Goal: Task Accomplishment & Management: Manage account settings

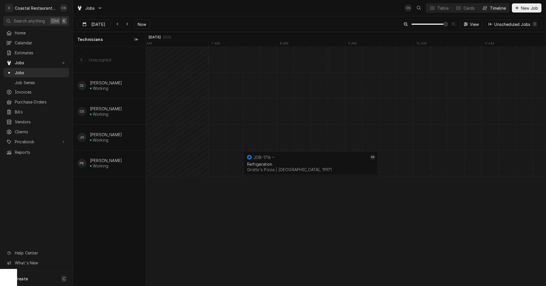
scroll to position [0, 7918]
click at [34, 53] on span "Estimates" at bounding box center [40, 53] width 51 height 6
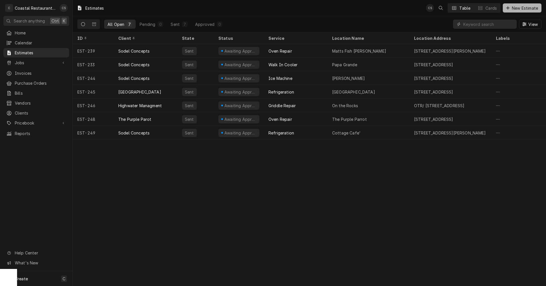
click at [508, 7] on icon "Dynamic Content Wrapper" at bounding box center [507, 8] width 3 height 4
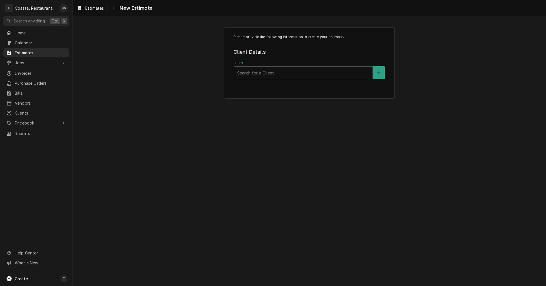
click at [268, 75] on div "Client" at bounding box center [303, 73] width 132 height 10
type input "Sodel"
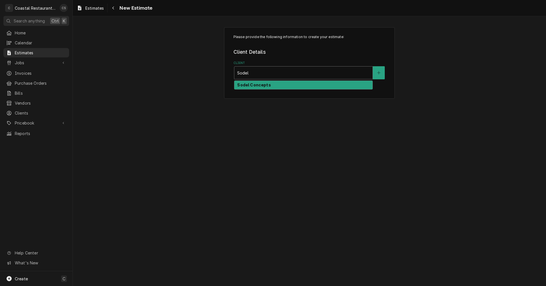
click at [263, 85] on strong "Sodel Concepts" at bounding box center [254, 84] width 34 height 5
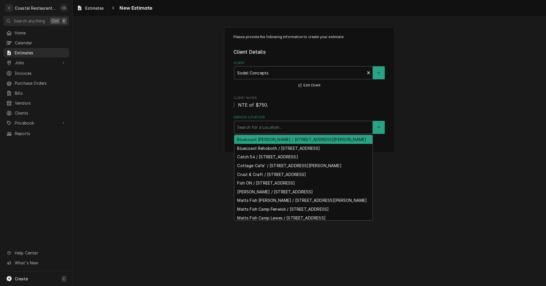
click at [261, 128] on div "Service Location" at bounding box center [303, 127] width 132 height 10
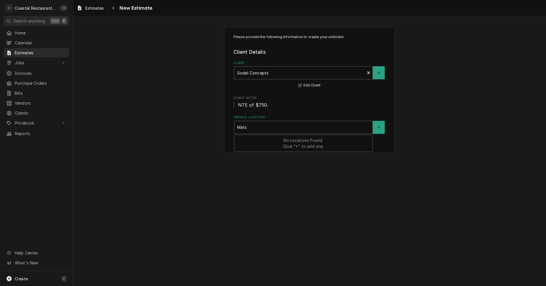
type input "Mat"
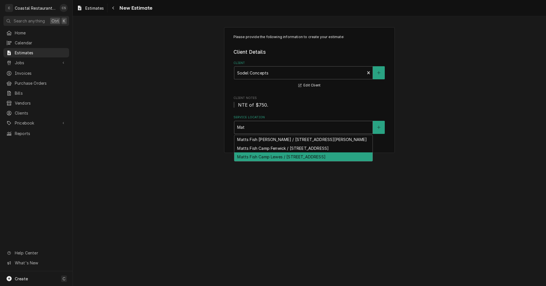
click at [271, 161] on div "Matts Fish Camp Lewes / 34401 Tenley Court,, Lewes, DE 19958" at bounding box center [303, 156] width 138 height 9
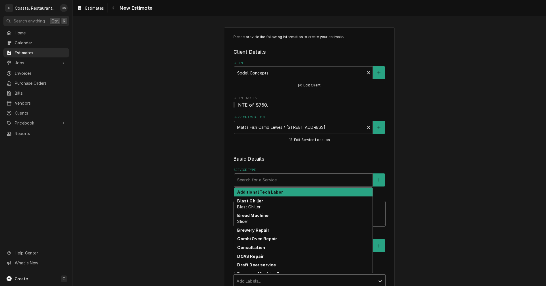
click at [261, 184] on div "Service Type" at bounding box center [303, 180] width 132 height 10
type textarea "x"
type input "I"
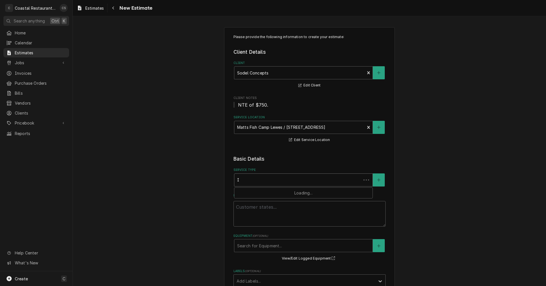
type textarea "x"
type input "Ic"
type textarea "x"
type input "Ice"
type textarea "x"
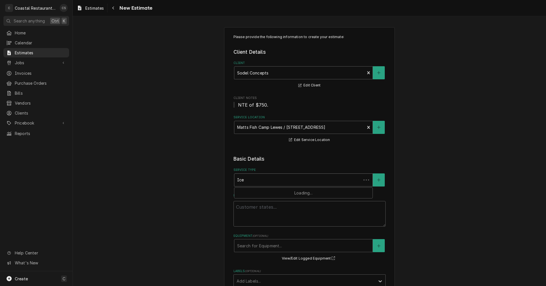
type input "Ice"
type textarea "x"
type input "Ice B"
type textarea "x"
type input "Ice Bi"
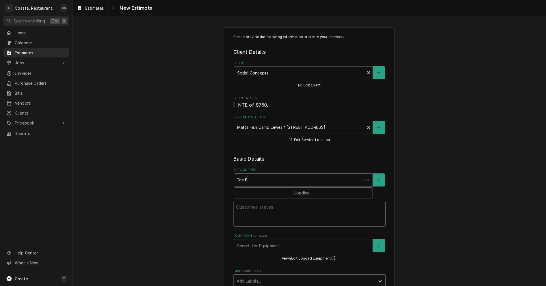
type textarea "x"
type input "Ice Bin"
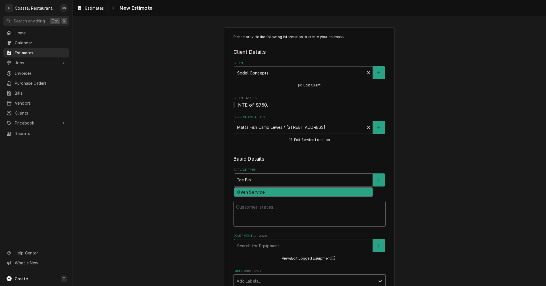
type textarea "x"
type input "Ice Bi"
type textarea "x"
type input "Ice B"
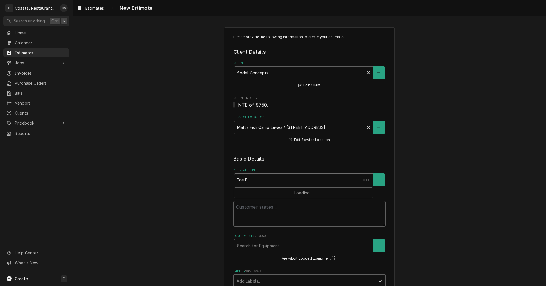
type textarea "x"
type input "Ice"
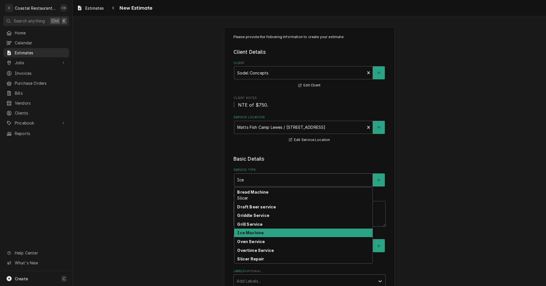
click at [250, 235] on div "Ice Machine" at bounding box center [303, 232] width 138 height 9
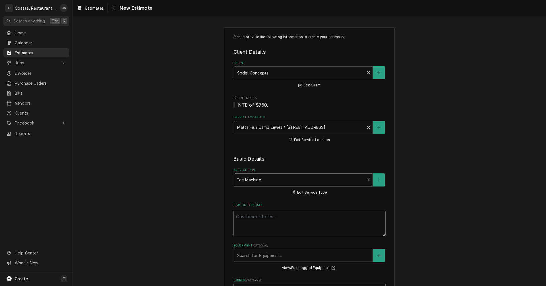
click at [257, 216] on textarea "Reason For Call" at bounding box center [309, 224] width 152 height 26
type textarea "x"
type textarea "N"
type textarea "x"
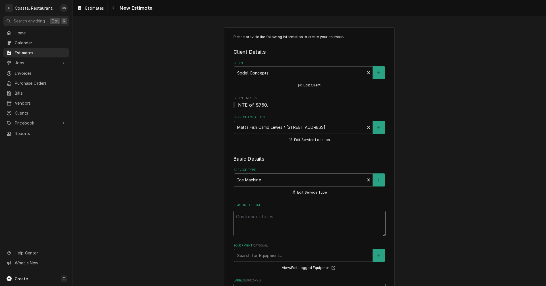
type textarea "R"
type textarea "x"
type textarea "Re"
type textarea "x"
type textarea "Rep"
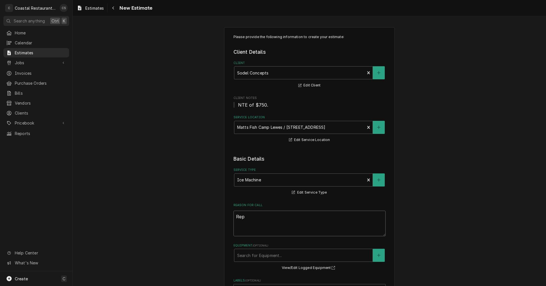
type textarea "x"
type textarea "Repl"
type textarea "x"
type textarea "Repla"
type textarea "x"
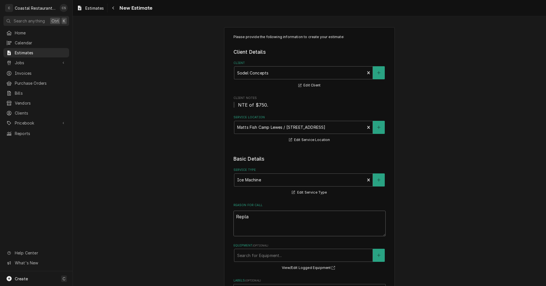
type textarea "Replac"
type textarea "x"
type textarea "Replace"
type textarea "x"
type textarea "Replace"
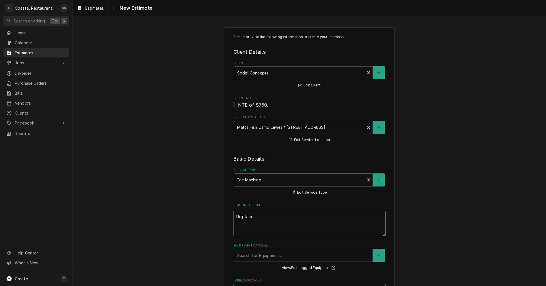
type textarea "x"
type textarea "Replace I"
type textarea "x"
type textarea "Replace Ice"
type textarea "x"
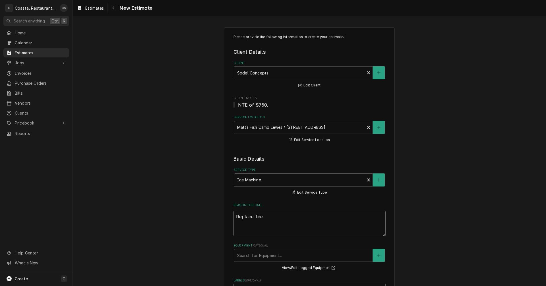
type textarea "Replace Ice"
type textarea "x"
type textarea "Replace Ice B"
type textarea "x"
type textarea "Replace Ice Bi"
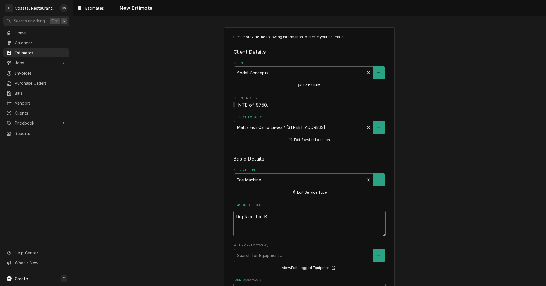
type textarea "x"
type textarea "Replace Ice Bin"
type textarea "x"
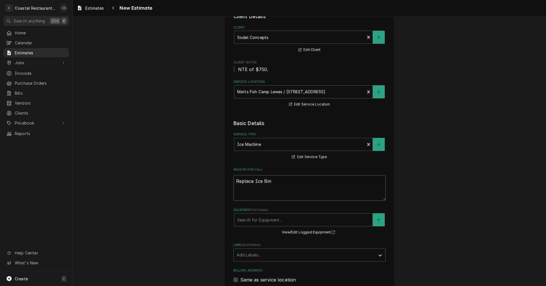
scroll to position [85, 0]
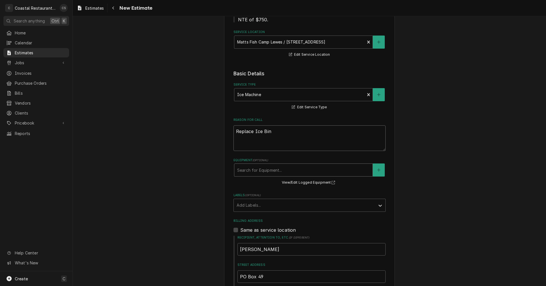
type textarea "Replace Ice Bin"
click at [257, 170] on div "Equipment" at bounding box center [303, 170] width 132 height 10
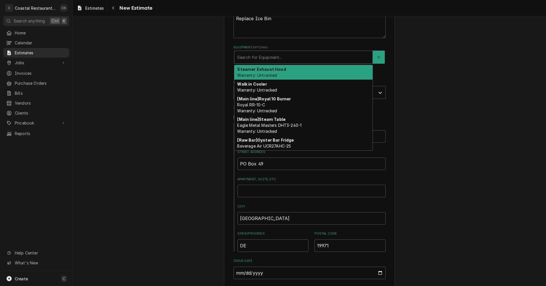
scroll to position [199, 0]
click at [185, 208] on div "Please provide the following information to create your estimate: Client Detail…" at bounding box center [309, 100] width 473 height 554
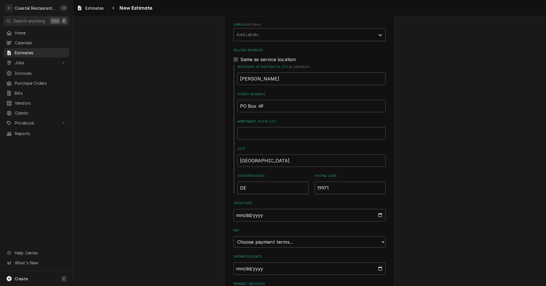
scroll to position [290, 0]
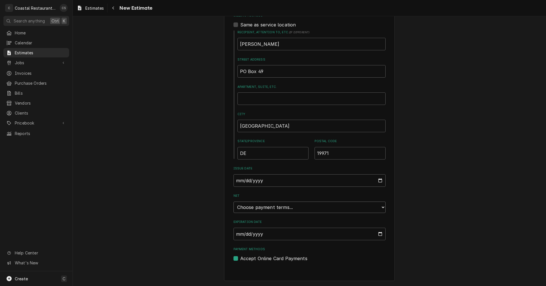
click at [292, 208] on select "Choose payment terms... Same Day Net 7 Net 14 Net 21 Net 30 Net 45 Net 60 Net 90" at bounding box center [309, 206] width 152 height 11
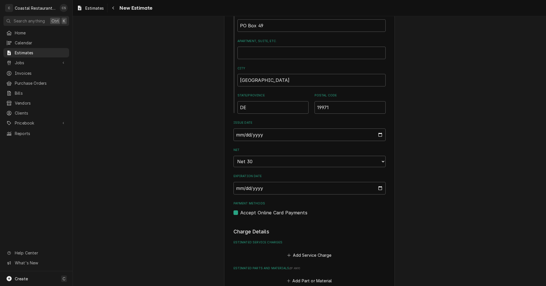
type textarea "x"
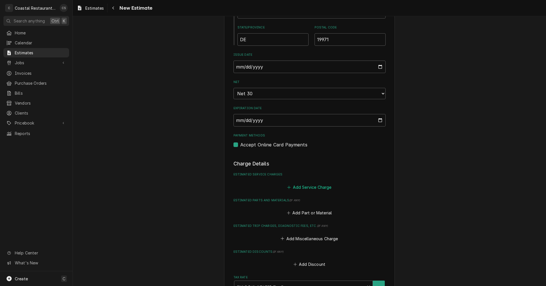
click at [298, 187] on button "Add Service Charge" at bounding box center [309, 187] width 46 height 8
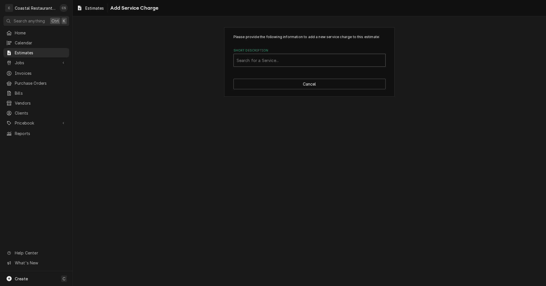
click at [277, 57] on div "Short Description" at bounding box center [309, 60] width 146 height 10
type input "R"
type input "Install"
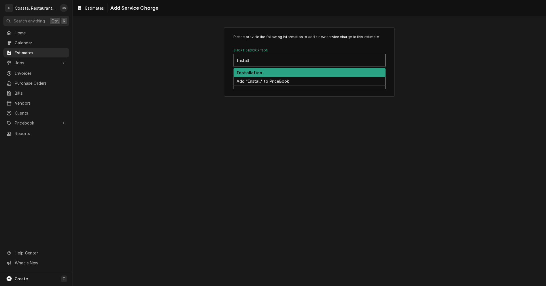
click at [254, 73] on strong "Installation" at bounding box center [249, 72] width 26 height 5
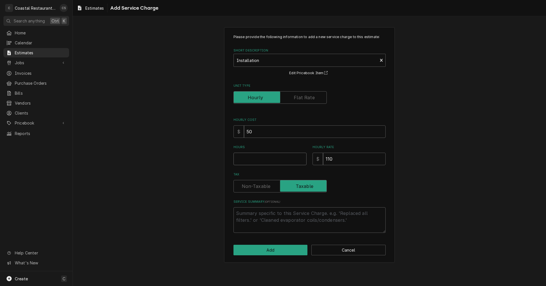
click at [250, 157] on input "Hours" at bounding box center [269, 159] width 73 height 13
type textarea "x"
type input "3"
type textarea "x"
type input "3"
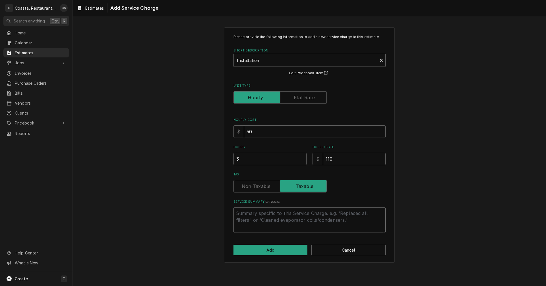
click at [256, 212] on textarea "Service Summary ( optional )" at bounding box center [309, 220] width 152 height 26
type textarea "x"
type textarea "R"
type textarea "x"
type textarea "Re"
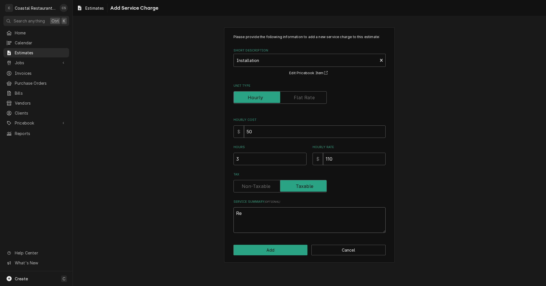
type textarea "x"
type textarea "Rem"
type textarea "x"
type textarea "Remo"
type textarea "x"
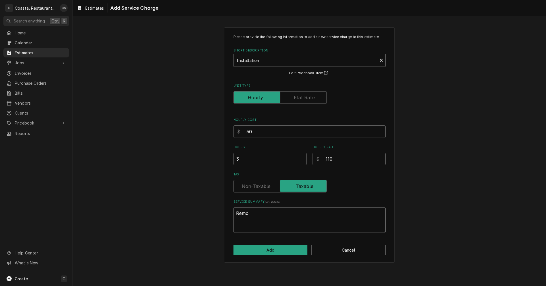
type textarea "Remov"
type textarea "x"
type textarea "Remove"
type textarea "x"
type textarea "Remove"
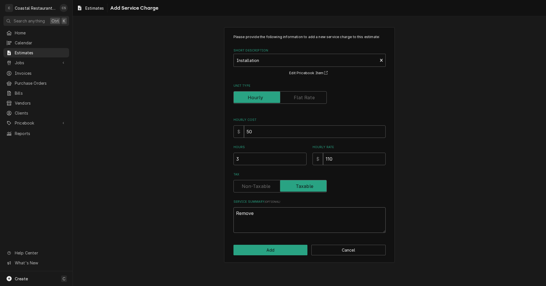
type textarea "x"
type textarea "Remove i"
type textarea "x"
type textarea "Remove ic"
type textarea "x"
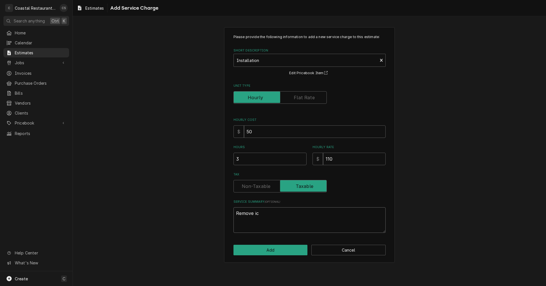
type textarea "Remove ice"
type textarea "x"
type textarea "Remove ice"
type textarea "x"
type textarea "Remove ice m"
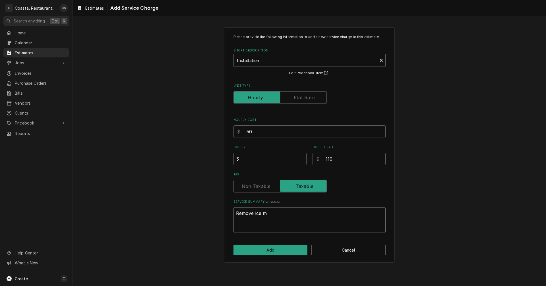
type textarea "x"
type textarea "Remove ice ma"
type textarea "x"
type textarea "Remove ice mac"
type textarea "x"
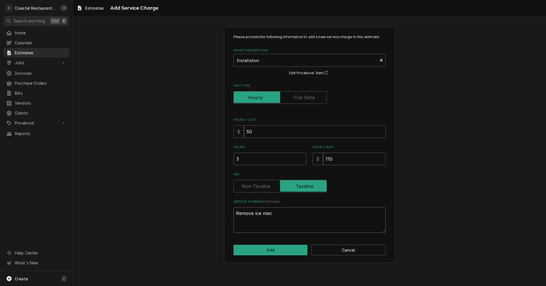
type textarea "Remove ice mach"
type textarea "x"
type textarea "Remove ice machi"
type textarea "x"
type textarea "Remove ice machin"
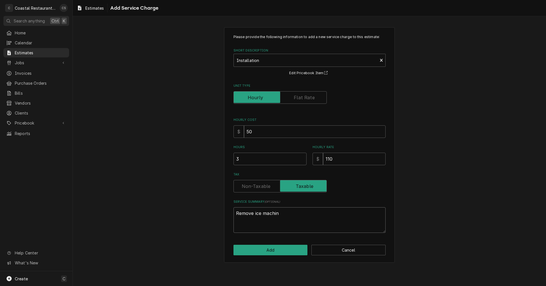
type textarea "x"
type textarea "Remove ice machine"
type textarea "x"
type textarea "Remove ice machine"
type textarea "x"
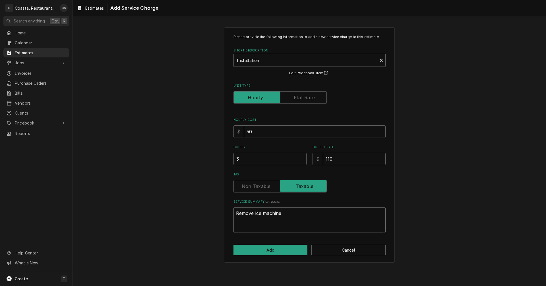
type textarea "Remove ice machine o"
type textarea "x"
type textarea "Remove ice machine of"
type textarea "x"
type textarea "Remove ice machine off"
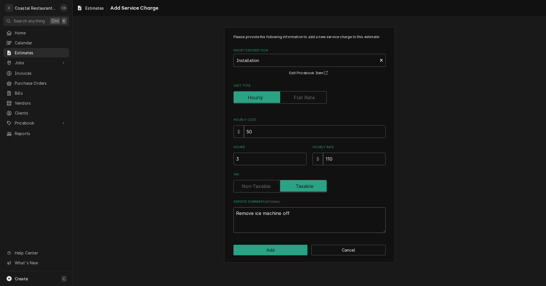
type textarea "x"
type textarea "Remove ice machine off"
type textarea "x"
type textarea "Remove ice machine off o"
type textarea "x"
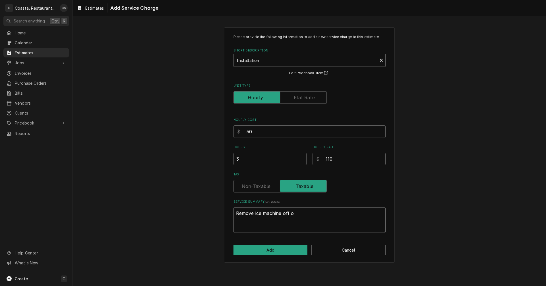
type textarea "Remove ice machine off of"
type textarea "x"
type textarea "Remove ice machine off of"
type textarea "x"
type textarea "Remove ice machine off of b"
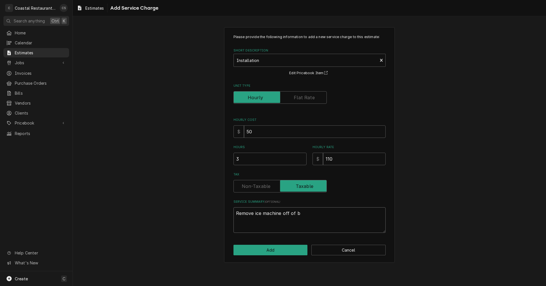
type textarea "x"
type textarea "Remove ice machine off of bi"
type textarea "x"
type textarea "Remove ice machine off of bin"
type textarea "x"
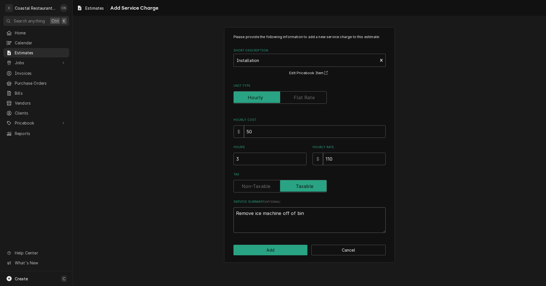
type textarea "Remove ice machine off of bin"
type textarea "x"
type textarea "Remove ice machine off of bin a"
type textarea "x"
type textarea "Remove ice machine off of bin an"
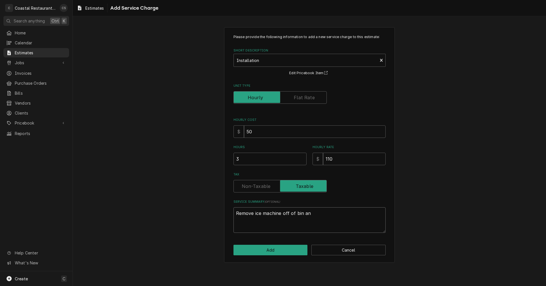
type textarea "x"
type textarea "Remove ice machine off of bin and"
type textarea "x"
type textarea "Remove ice machine off of bin and"
type textarea "x"
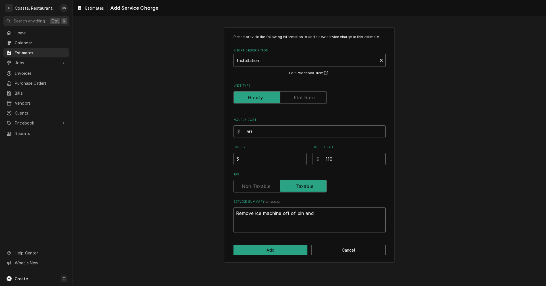
type textarea "Remove ice machine off of bin and s"
type textarea "x"
type textarea "Remove ice machine off of bin and se"
type textarea "x"
type textarea "Remove ice machine off of bin and set"
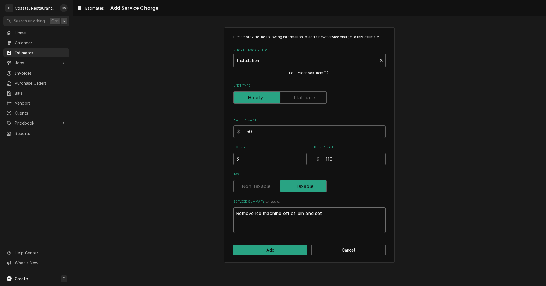
type textarea "x"
type textarea "Remove ice machine off of bin and set"
type textarea "x"
type textarea "Remove ice machine off of bin and set a"
type textarea "x"
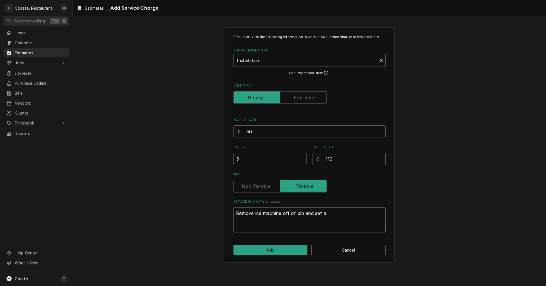
type textarea "Remove ice machine off of bin and set as"
type textarea "x"
type textarea "Remove ice machine off of bin and set ass"
type textarea "x"
type textarea "Remove ice machine off of bin and set assi"
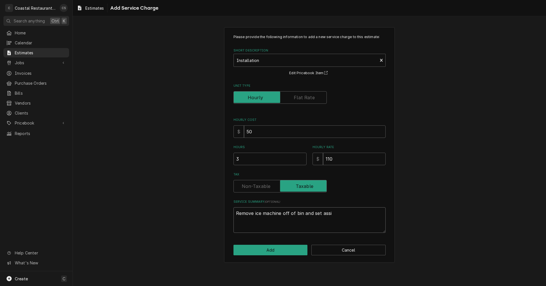
type textarea "x"
type textarea "Remove ice machine off of bin and set assid"
type textarea "x"
type textarea "Remove ice machine off of bin and set asside"
type textarea "x"
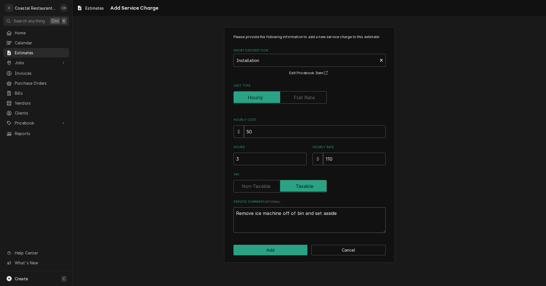
type textarea "Remove ice machine off of bin and set asside"
type textarea "x"
type textarea "Remove ice machine off of bin and set asside"
type textarea "x"
type textarea "Remove ice machine off of bin and set asside,"
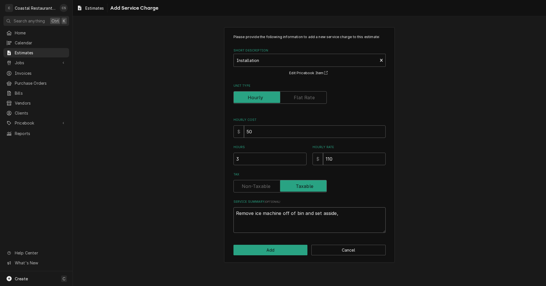
type textarea "x"
type textarea "Remove ice machine off of bin and set asside,"
type textarea "x"
type textarea "Remove ice machine off of bin and set asside,"
type textarea "x"
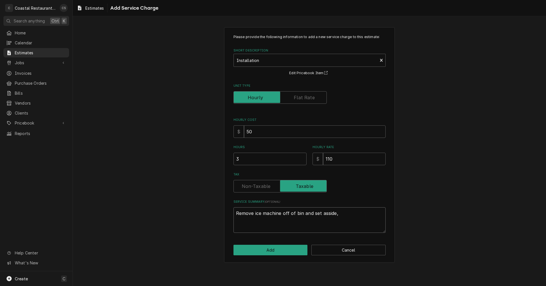
type textarea "Remove ice machine off of bin and set asside"
type textarea "x"
type textarea "Remove ice machine off of bin and set asside."
type textarea "x"
type textarea "Remove ice machine off of bin and set asside."
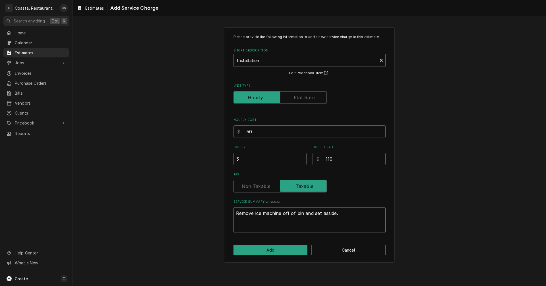
click at [328, 216] on textarea "Remove ice machine off of bin and set asside." at bounding box center [309, 220] width 152 height 26
click at [328, 213] on textarea "Remove ice machine off of bin and set asside." at bounding box center [309, 220] width 152 height 26
type textarea "x"
type textarea "Remove ice machine off of bin and set aside."
click at [342, 213] on textarea "Remove ice machine off of bin and set aside." at bounding box center [309, 220] width 152 height 26
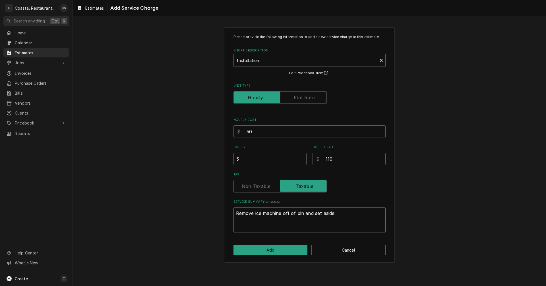
type textarea "x"
type textarea "Remove ice machine off of bin and set aside. r"
type textarea "x"
type textarea "Remove ice machine off of bin and set aside. re"
type textarea "x"
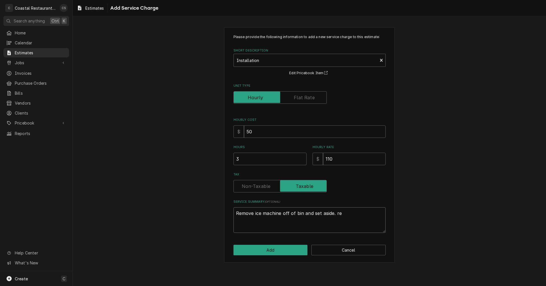
type textarea "Remove ice machine off of bin and set aside. rem"
type textarea "x"
type textarea "Remove ice machine off of bin and set aside. remo"
type textarea "x"
type textarea "Remove ice machine off of bin and set aside. remoc"
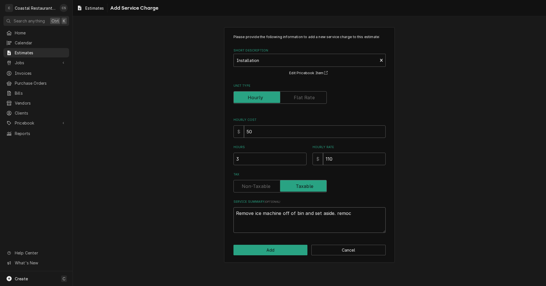
type textarea "x"
type textarea "Remove ice machine off of bin and set aside. remo"
type textarea "x"
type textarea "Remove ice machine off of bin and set aside. remov"
type textarea "x"
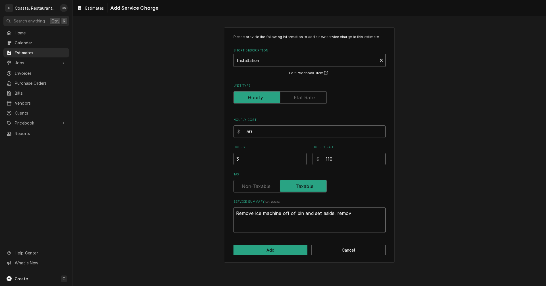
type textarea "Remove ice machine off of bin and set aside. remove"
type textarea "x"
type textarea "Remove ice machine off of bin and set aside. remove"
type textarea "x"
type textarea "Remove ice machine off of bin and set aside. remove"
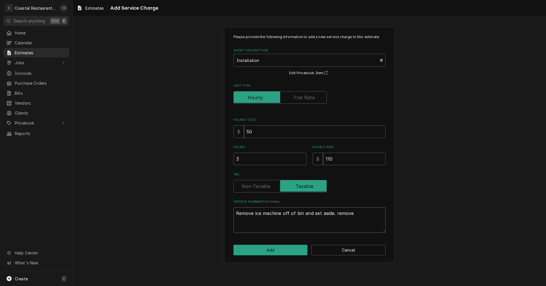
type textarea "x"
type textarea "Remove ice machine off of bin and set aside. remov"
type textarea "x"
type textarea "Remove ice machine off of bin and set aside. remo"
type textarea "x"
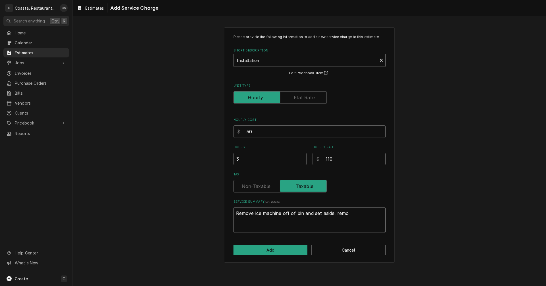
type textarea "Remove ice machine off of bin and set aside. rem"
type textarea "x"
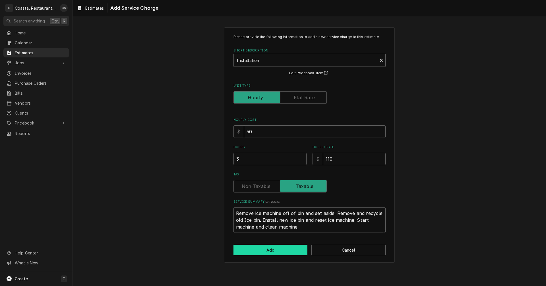
click at [267, 253] on button "Add" at bounding box center [270, 250] width 74 height 11
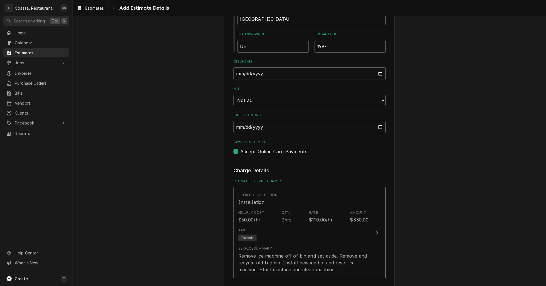
scroll to position [397, 0]
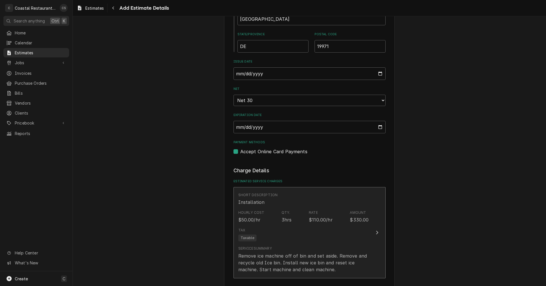
click at [267, 212] on div "Hourly Cost $50.00/hr Qty. 3hrs Rate $110.00/hr Amount $330.00" at bounding box center [303, 217] width 130 height 18
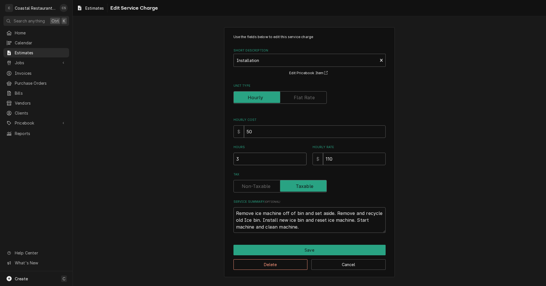
click at [244, 157] on input "3" at bounding box center [269, 159] width 73 height 13
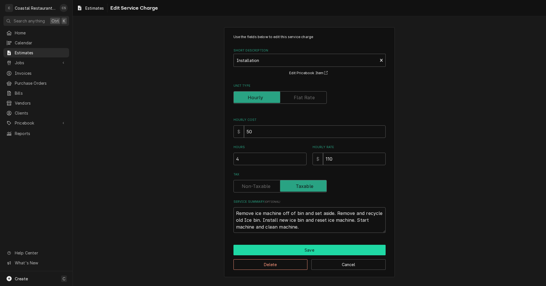
click at [306, 250] on button "Save" at bounding box center [309, 250] width 152 height 11
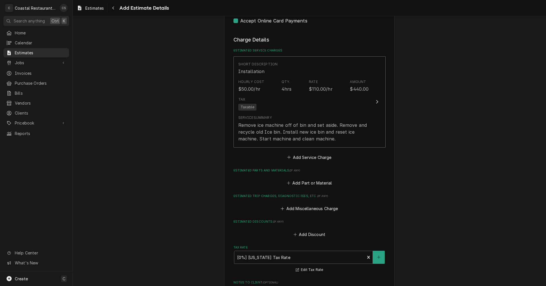
scroll to position [533, 0]
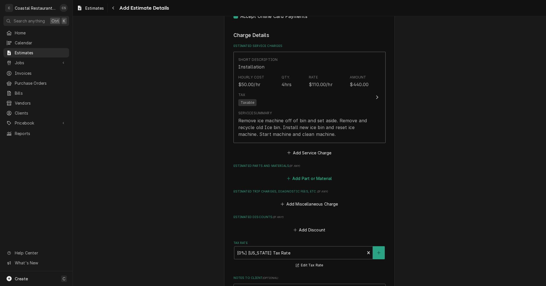
click at [308, 180] on button "Add Part or Material" at bounding box center [309, 178] width 47 height 8
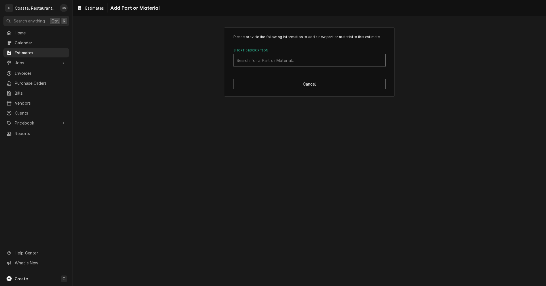
click at [274, 59] on div "Short Description" at bounding box center [309, 60] width 146 height 10
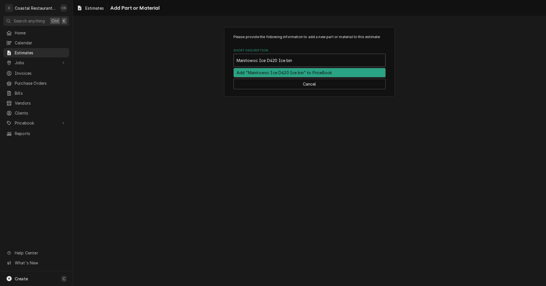
click at [277, 72] on div "Add "Manitowoc Ice D420 Ice bin" to PriceBook" at bounding box center [309, 72] width 151 height 9
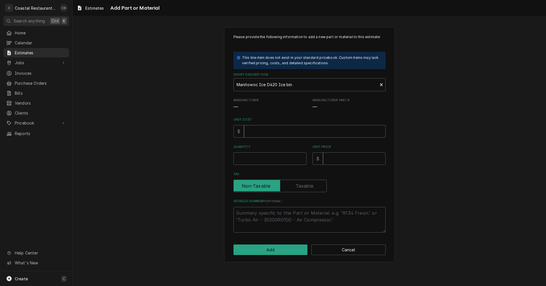
click at [274, 133] on input "Unit Cost" at bounding box center [315, 131] width 142 height 13
click at [278, 131] on input "Unit Cost" at bounding box center [315, 131] width 142 height 13
click at [304, 185] on label "Tax" at bounding box center [279, 186] width 93 height 13
click at [304, 185] on input "Tax" at bounding box center [280, 186] width 88 height 13
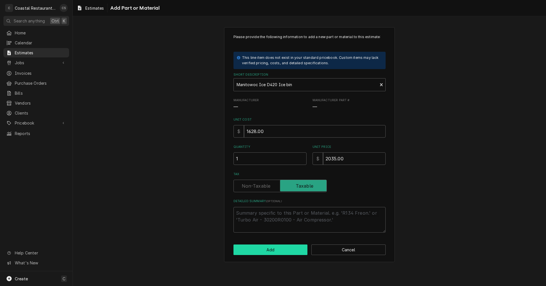
click at [280, 250] on button "Add" at bounding box center [270, 249] width 74 height 11
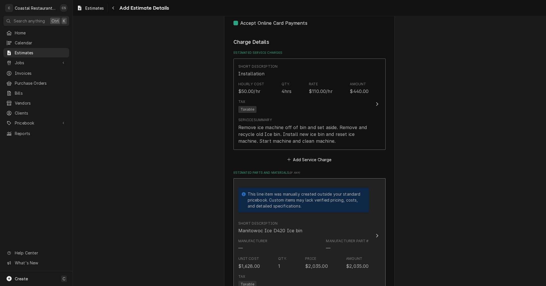
scroll to position [639, 0]
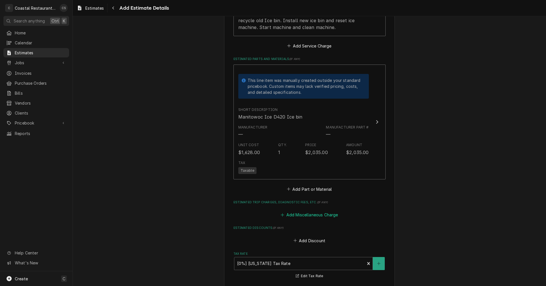
click at [306, 214] on button "Add Miscellaneous Charge" at bounding box center [309, 215] width 59 height 8
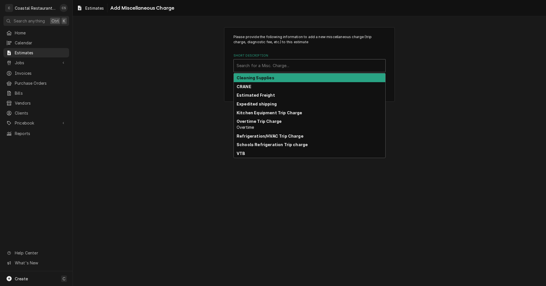
click at [249, 64] on div "Short Description" at bounding box center [309, 66] width 146 height 10
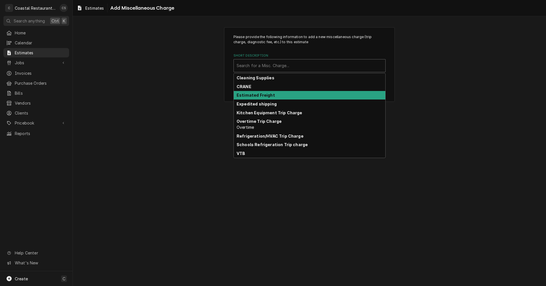
click at [256, 93] on strong "Estimated Freight" at bounding box center [255, 95] width 38 height 5
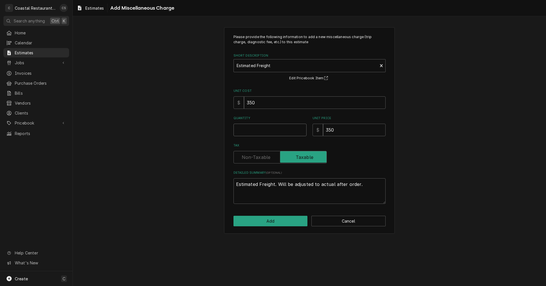
click at [265, 129] on input "Quantity" at bounding box center [269, 130] width 73 height 13
click at [280, 220] on button "Add" at bounding box center [270, 221] width 74 height 11
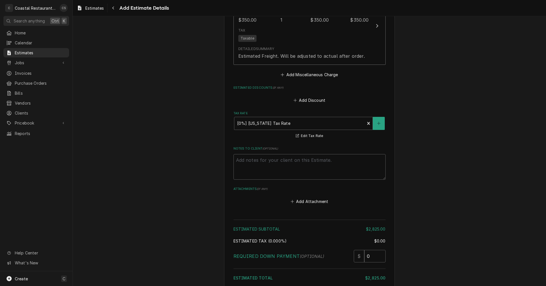
scroll to position [918, 0]
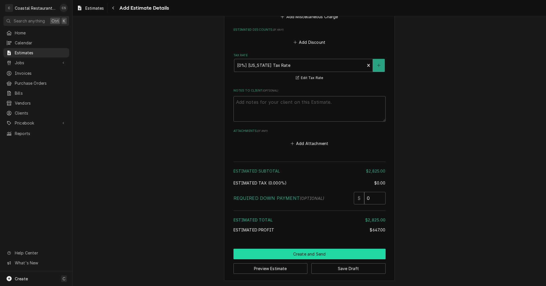
click at [311, 254] on button "Create and Send" at bounding box center [309, 254] width 152 height 11
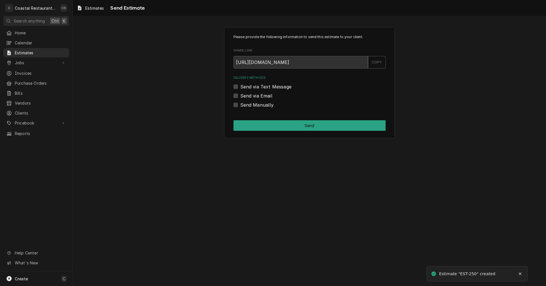
click at [240, 95] on label "Send via Email" at bounding box center [256, 95] width 32 height 7
click at [240, 95] on input "Send via Email" at bounding box center [316, 98] width 152 height 13
checkbox input "true"
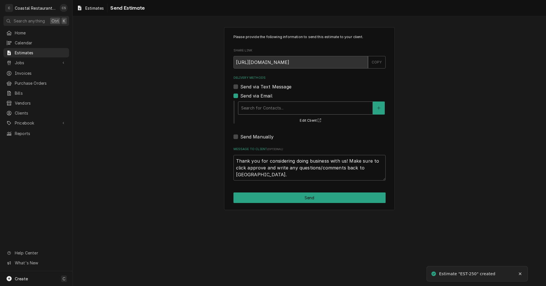
click at [248, 107] on div "Delivery Methods" at bounding box center [305, 108] width 128 height 10
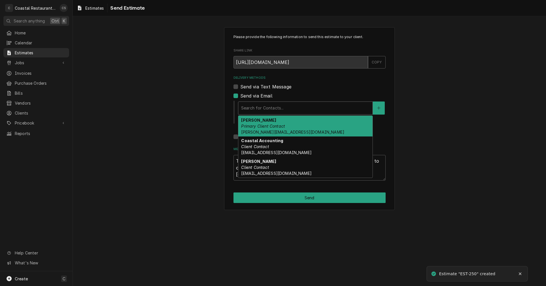
click at [252, 123] on div "Andrew Dickinson Primary Client Contact Andrew@sodelconcepts.com" at bounding box center [305, 126] width 134 height 21
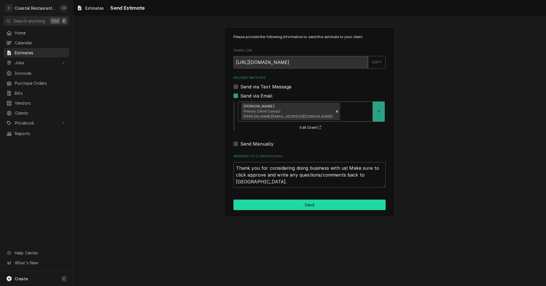
click at [299, 203] on button "Send" at bounding box center [309, 205] width 152 height 11
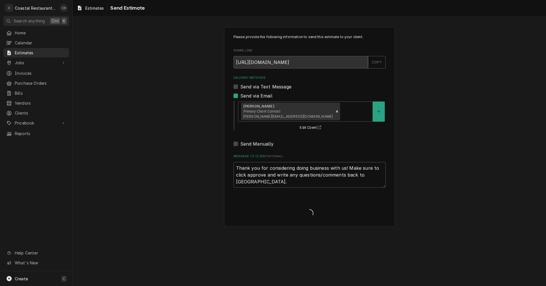
type textarea "x"
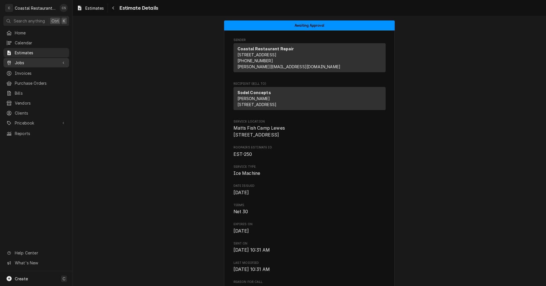
click at [27, 61] on span "Jobs" at bounding box center [36, 63] width 43 height 6
click at [27, 71] on span "Jobs" at bounding box center [40, 73] width 51 height 6
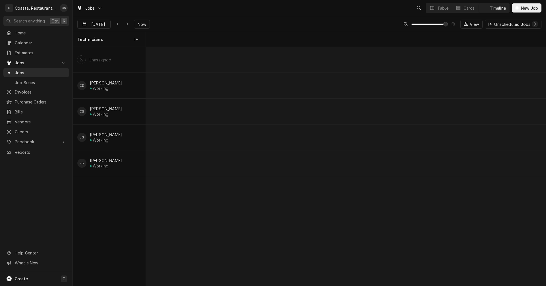
scroll to position [0, 7918]
click at [442, 8] on div "Table" at bounding box center [442, 8] width 11 height 6
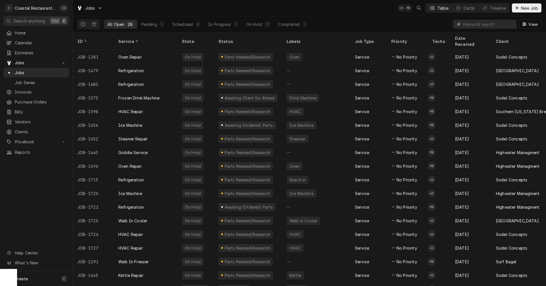
click at [470, 24] on input "Dynamic Content Wrapper" at bounding box center [488, 24] width 51 height 9
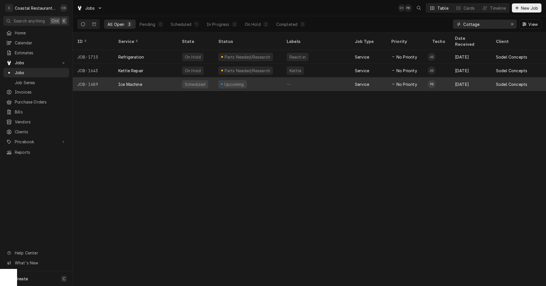
type input "Cottage"
click at [163, 79] on div "Ice Machine" at bounding box center [146, 84] width 64 height 14
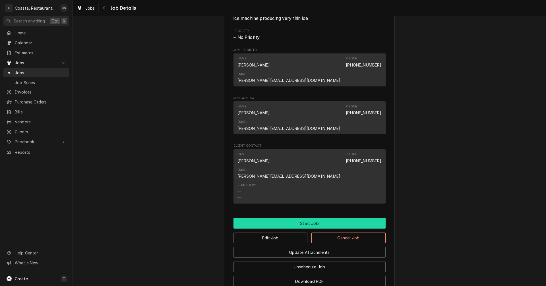
scroll to position [341, 0]
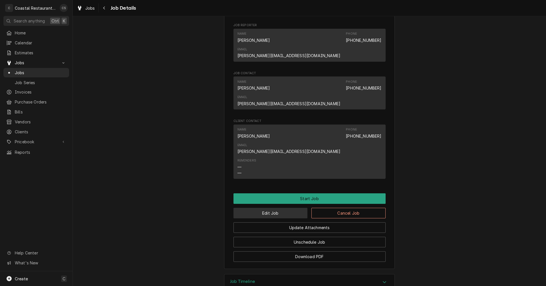
click at [273, 208] on button "Edit Job" at bounding box center [270, 213] width 74 height 11
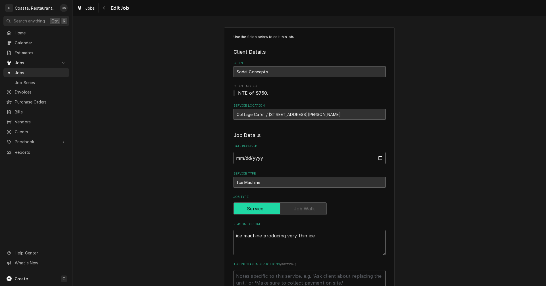
type textarea "x"
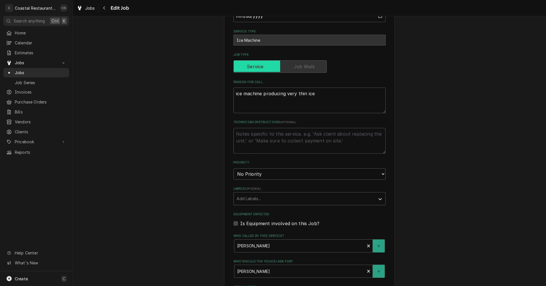
scroll to position [256, 0]
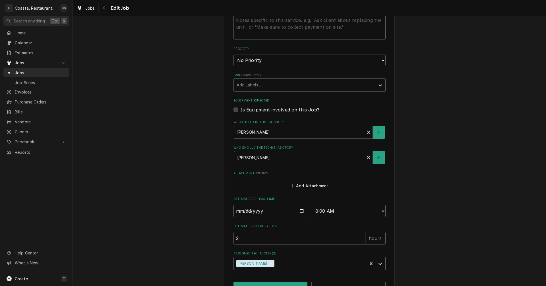
click at [299, 211] on input "2025-10-14" at bounding box center [270, 211] width 74 height 13
type input "2025-10-09"
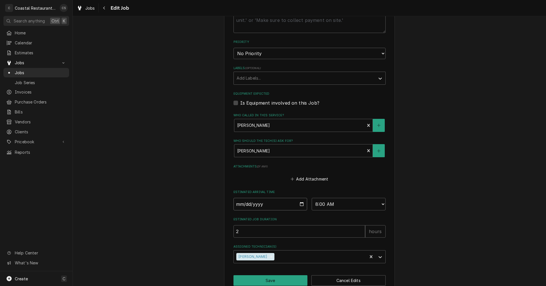
scroll to position [275, 0]
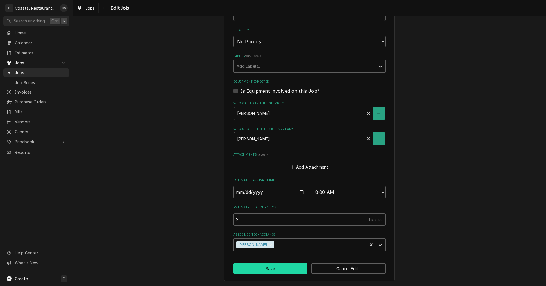
click at [270, 268] on button "Save" at bounding box center [270, 268] width 74 height 11
type textarea "x"
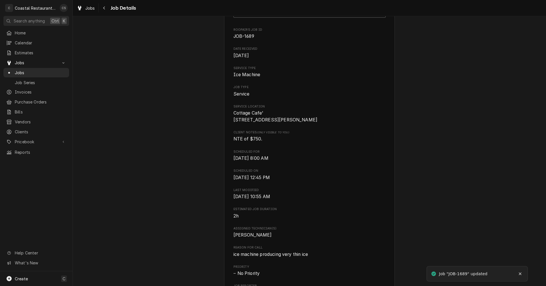
scroll to position [28, 0]
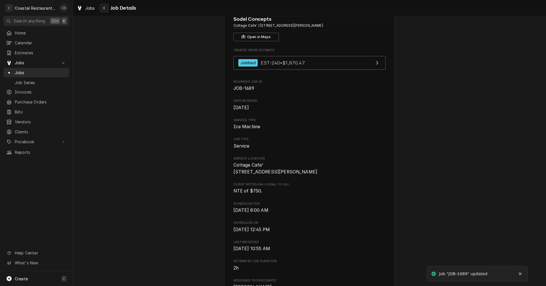
click at [104, 5] on button "Navigate back" at bounding box center [104, 7] width 9 height 9
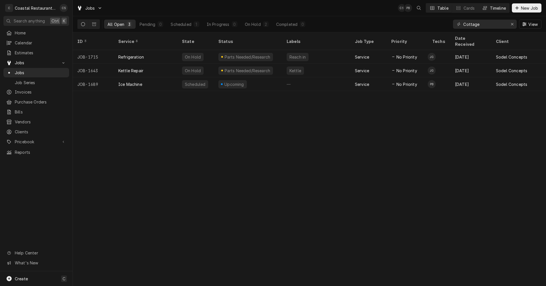
click at [487, 8] on button "Timeline" at bounding box center [493, 7] width 31 height 9
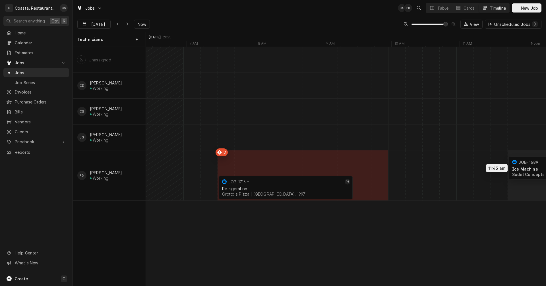
scroll to position [0, 7961]
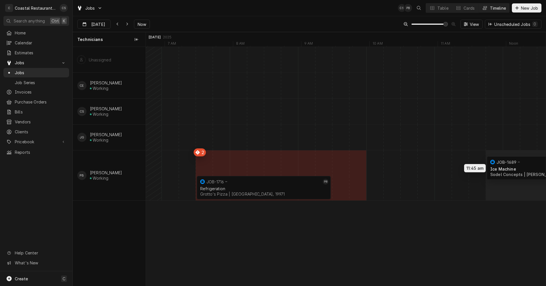
drag, startPoint x: 351, startPoint y: 163, endPoint x: 570, endPoint y: 167, distance: 219.4
click at [545, 167] on html "C Coastal Restaurant Repair CS Search anything Ctrl K Home Calendar Estimates J…" at bounding box center [273, 143] width 546 height 286
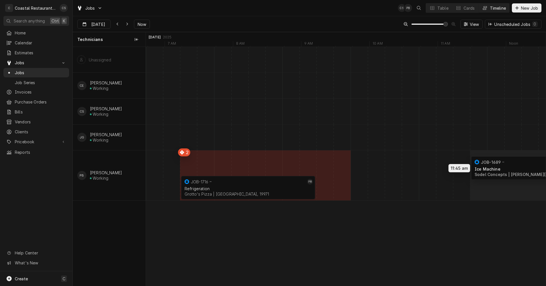
scroll to position [0, 7980]
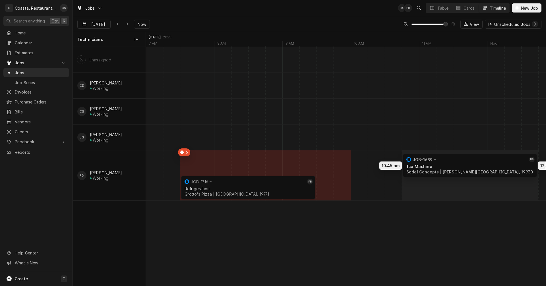
drag, startPoint x: 289, startPoint y: 160, endPoint x: 481, endPoint y: 163, distance: 191.8
click at [481, 163] on div "10:45 AM 12:45 PM JOB-1689 PB Ice Machine Sodel Concepts | [PERSON_NAME][GEOGRA…" at bounding box center [346, 166] width 400 height 239
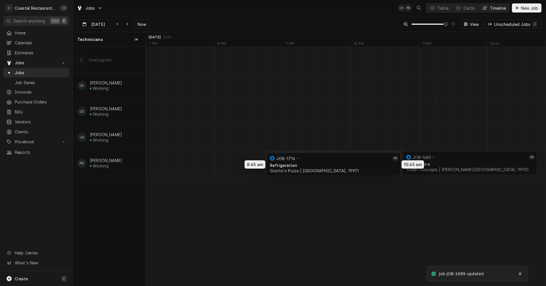
drag, startPoint x: 252, startPoint y: 165, endPoint x: 336, endPoint y: 166, distance: 83.8
click at [336, 166] on div "10:45 AM 12:45 PM JOB-1689 PB Ice Machine Sodel Concepts | [PERSON_NAME][GEOGRA…" at bounding box center [346, 166] width 400 height 239
drag, startPoint x: 464, startPoint y: 162, endPoint x: 480, endPoint y: 162, distance: 15.6
click at [480, 162] on div "11:00 AM 1:00 PM JOB-1689 PB Ice Machine Sodel Concepts | [PERSON_NAME][GEOGRAP…" at bounding box center [346, 166] width 400 height 239
drag, startPoint x: 352, startPoint y: 159, endPoint x: 368, endPoint y: 160, distance: 16.2
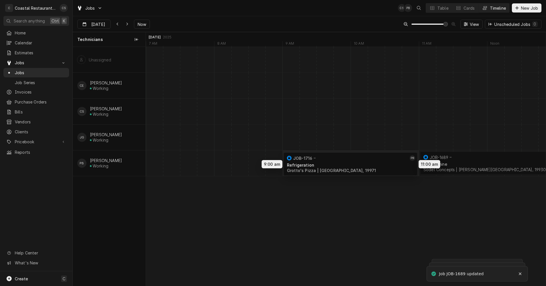
click at [368, 160] on div "11:00 AM 1:00 PM JOB-1689 PB Ice Machine Sodel Concepts | Bethany Beach, 19930 …" at bounding box center [346, 166] width 400 height 239
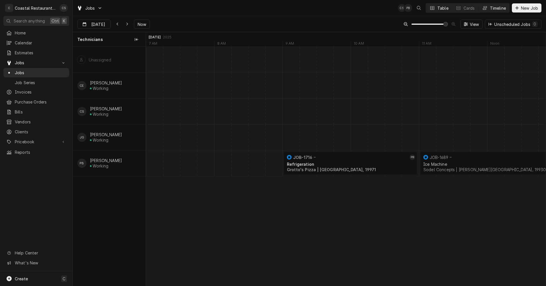
click at [435, 9] on button "Table" at bounding box center [439, 7] width 26 height 9
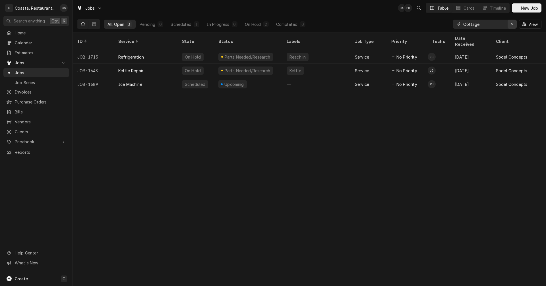
click at [513, 23] on icon "Erase input" at bounding box center [511, 24] width 3 height 4
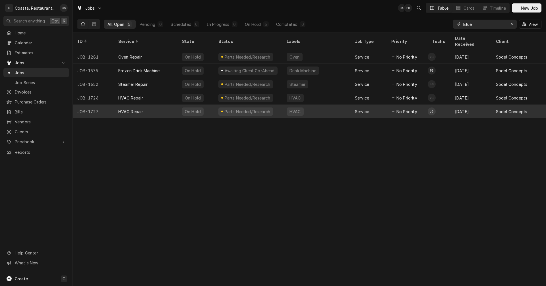
type input "Blue"
click at [155, 105] on div "HVAC Repair" at bounding box center [146, 112] width 64 height 14
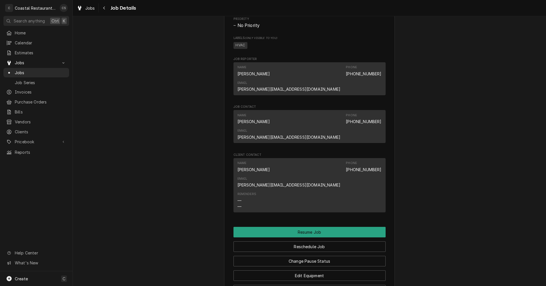
scroll to position [532, 0]
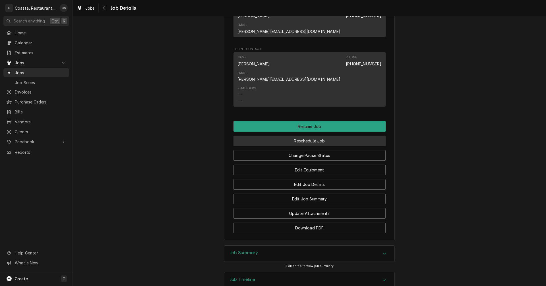
click at [304, 136] on button "Reschedule Job" at bounding box center [309, 141] width 152 height 11
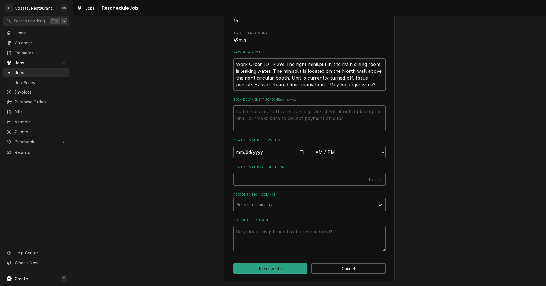
scroll to position [146, 0]
click at [300, 153] on input "Date" at bounding box center [270, 152] width 74 height 13
type textarea "x"
type input "[DATE]"
click at [321, 151] on select "AM / PM 6:00 AM 6:15 AM 6:30 AM 6:45 AM 7:00 AM 7:15 AM 7:30 AM 7:45 AM 8:00 AM…" at bounding box center [348, 152] width 74 height 13
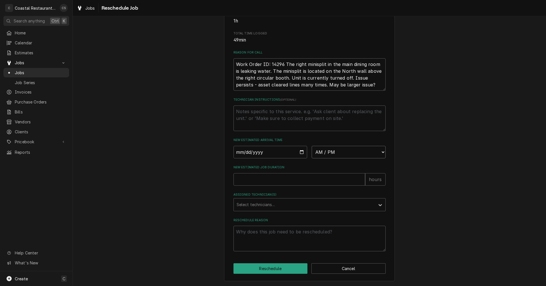
select select "10:00:00"
click at [311, 146] on select "AM / PM 6:00 AM 6:15 AM 6:30 AM 6:45 AM 7:00 AM 7:15 AM 7:30 AM 7:45 AM 8:00 AM…" at bounding box center [348, 152] width 74 height 13
click at [273, 179] on input "New Estimated Job Duration" at bounding box center [299, 179] width 132 height 13
type textarea "x"
type input "1"
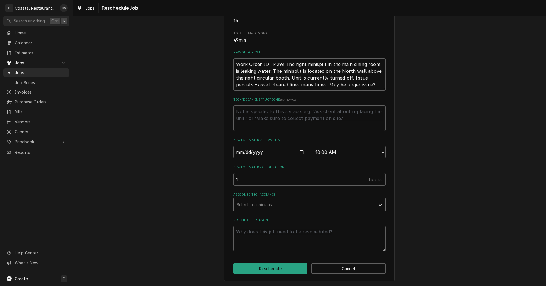
click at [265, 204] on div "Assigned Technician(s)" at bounding box center [304, 205] width 136 height 10
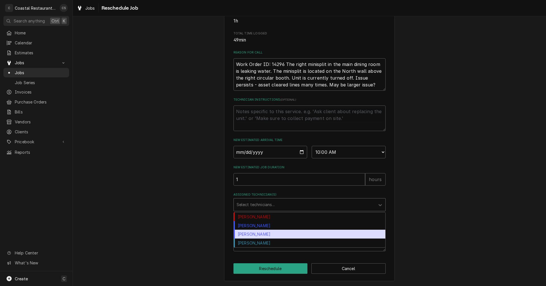
click at [257, 235] on div "[PERSON_NAME]" at bounding box center [309, 234] width 151 height 9
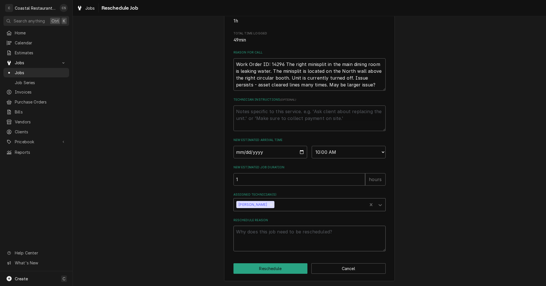
click at [257, 238] on textarea "Reschedule Reason" at bounding box center [309, 239] width 152 height 26
type textarea "x"
type textarea "M"
type textarea "x"
type textarea "Mo"
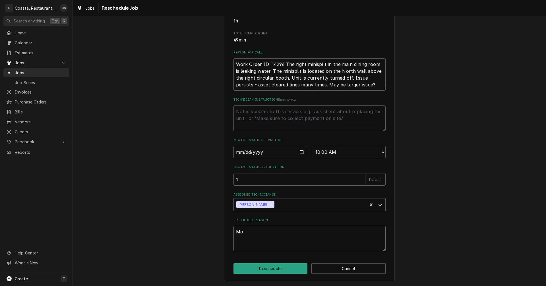
type textarea "x"
type textarea "Mor"
type textarea "x"
type textarea "More"
type textarea "x"
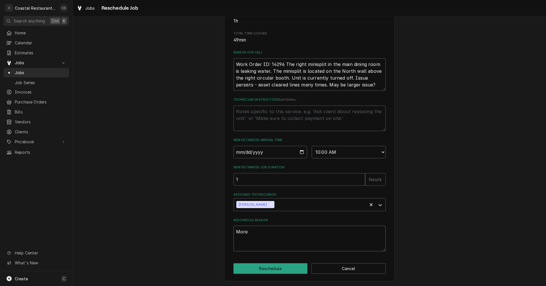
type textarea "More"
type textarea "x"
type textarea "More t"
type textarea "x"
type textarea "More ti"
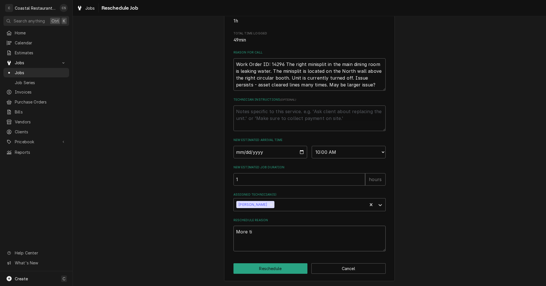
type textarea "x"
type textarea "More [PERSON_NAME]"
type textarea "x"
type textarea "More time"
click at [270, 270] on button "Reschedule" at bounding box center [270, 268] width 74 height 11
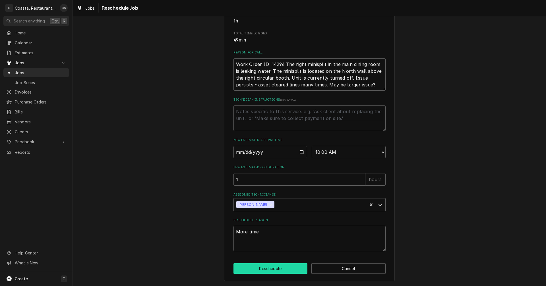
type textarea "x"
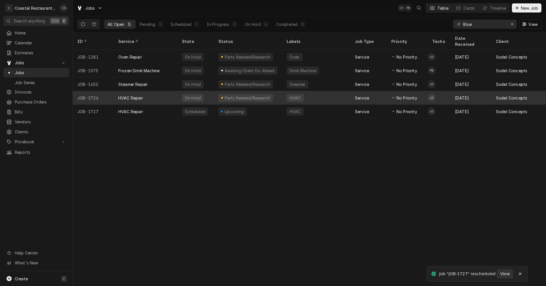
click at [156, 91] on div "HVAC Repair" at bounding box center [146, 98] width 64 height 14
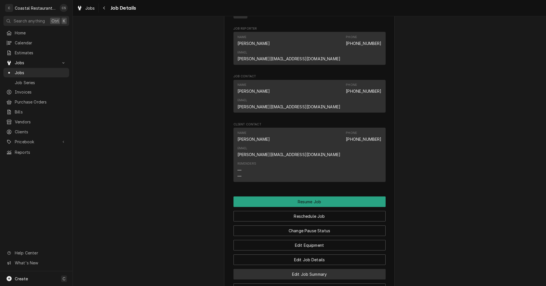
scroll to position [512, 0]
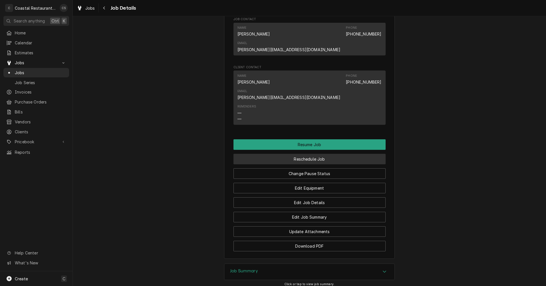
click at [311, 154] on button "Reschedule Job" at bounding box center [309, 159] width 152 height 11
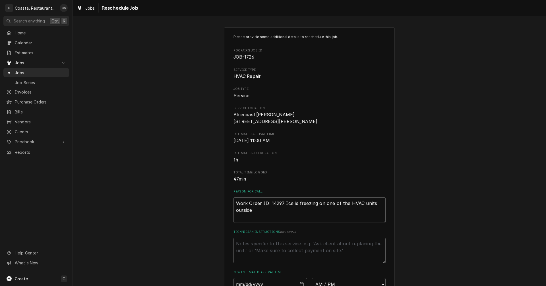
scroll to position [114, 0]
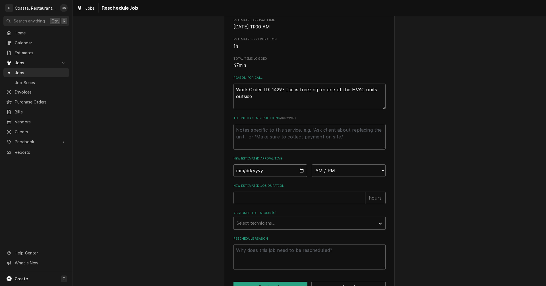
click at [298, 177] on input "Date" at bounding box center [270, 170] width 74 height 13
type textarea "x"
type input "[DATE]"
click at [321, 177] on select "AM / PM 6:00 AM 6:15 AM 6:30 AM 6:45 AM 7:00 AM 7:15 AM 7:30 AM 7:45 AM 8:00 AM…" at bounding box center [348, 170] width 74 height 13
select select "11:30:00"
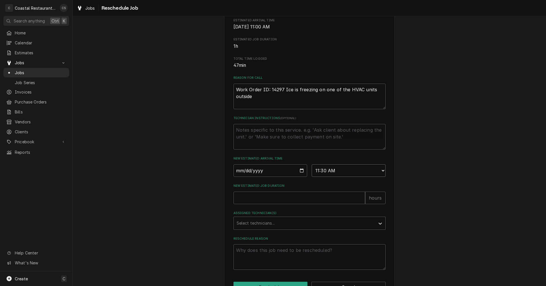
click at [311, 171] on select "AM / PM 6:00 AM 6:15 AM 6:30 AM 6:45 AM 7:00 AM 7:15 AM 7:30 AM 7:45 AM 8:00 AM…" at bounding box center [348, 170] width 74 height 13
click at [294, 204] on input "New Estimated Job Duration" at bounding box center [299, 198] width 132 height 13
type textarea "x"
type input "1"
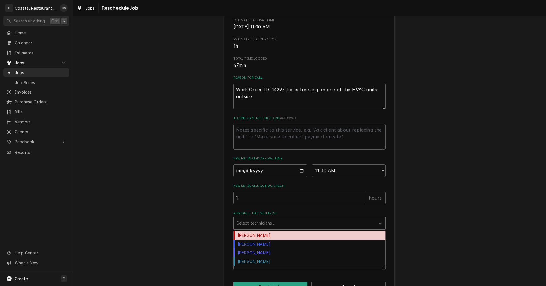
click at [267, 228] on div "Assigned Technician(s)" at bounding box center [304, 223] width 136 height 10
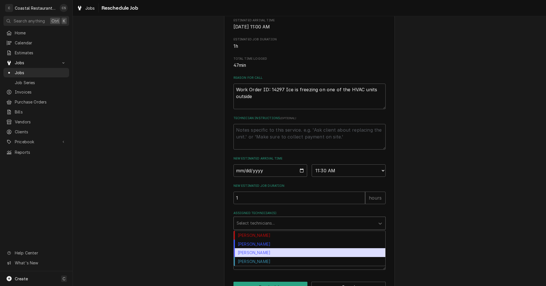
click at [262, 257] on div "[PERSON_NAME]" at bounding box center [309, 252] width 151 height 9
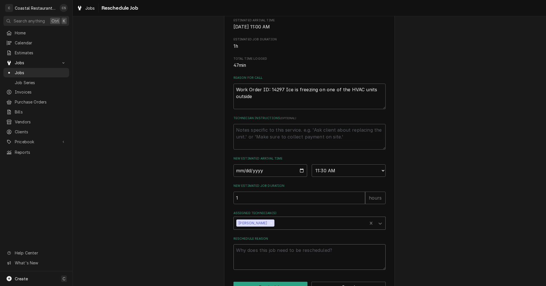
click at [262, 258] on textarea "Reschedule Reason" at bounding box center [309, 257] width 152 height 26
type textarea "x"
type textarea "M"
type textarea "x"
type textarea "Mo"
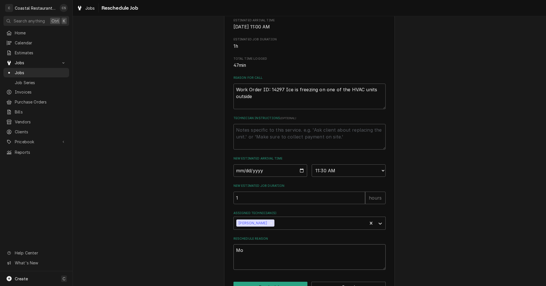
type textarea "x"
type textarea "Mor"
type textarea "x"
type textarea "More"
type textarea "x"
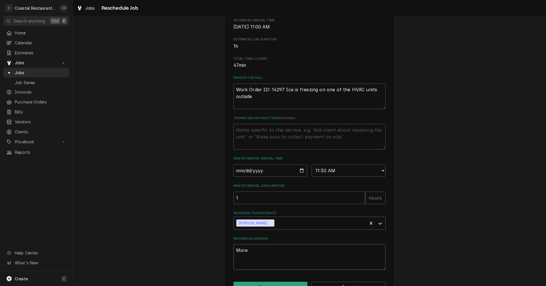
type textarea "More"
type textarea "x"
type textarea "More t"
type textarea "x"
type textarea "More ti"
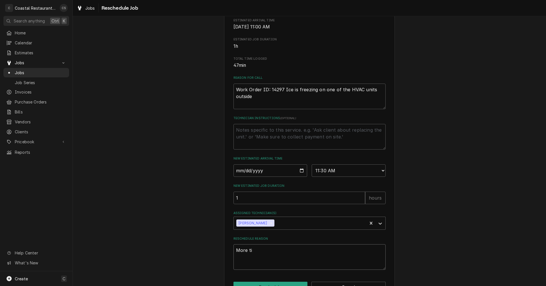
type textarea "x"
type textarea "More tim"
type textarea "x"
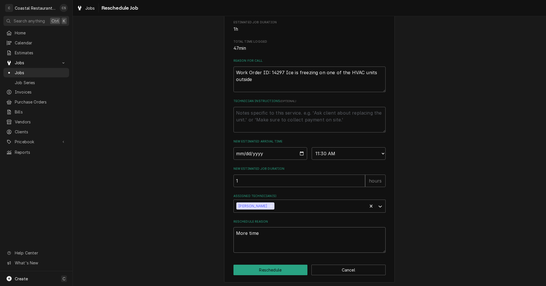
scroll to position [139, 0]
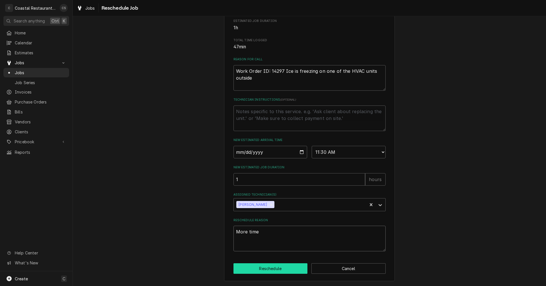
type textarea "More time"
click at [272, 269] on button "Reschedule" at bounding box center [270, 268] width 74 height 11
type textarea "x"
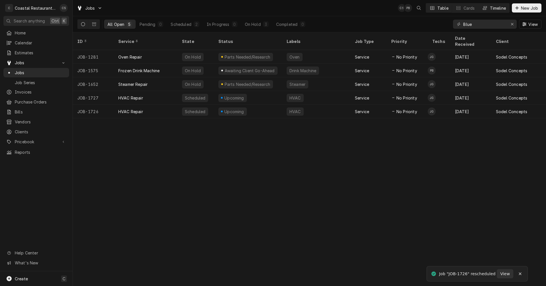
click at [490, 8] on div "Timeline" at bounding box center [498, 8] width 16 height 6
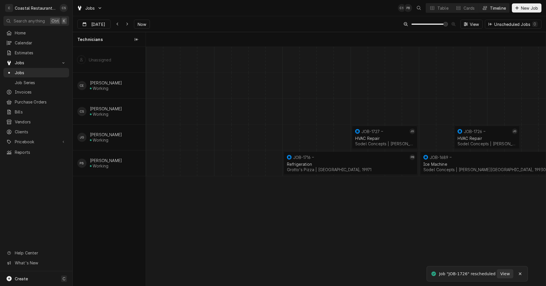
scroll to position [0, 7929]
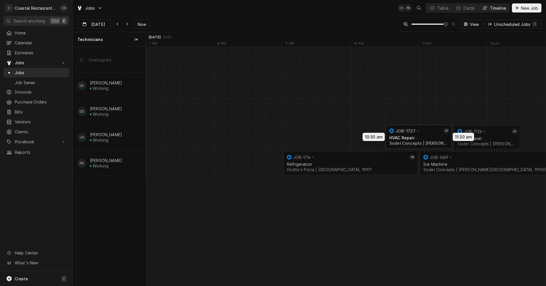
drag, startPoint x: 380, startPoint y: 135, endPoint x: 400, endPoint y: 134, distance: 20.5
click at [407, 134] on div "10:30 AM 11:30 AM JOB-1727 JG HVAC Repair Sodel Concepts | [PERSON_NAME][GEOGRA…" at bounding box center [346, 166] width 400 height 239
click at [189, 137] on div "Dynamic Content Wrapper" at bounding box center [427, 137] width 16421 height 26
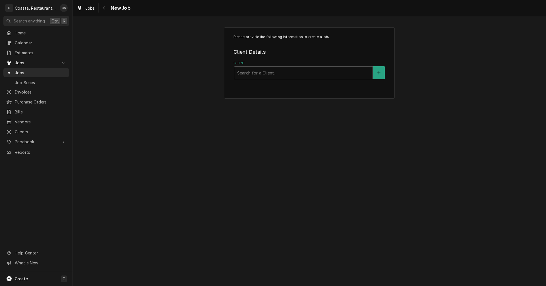
click at [258, 72] on div "Client" at bounding box center [303, 73] width 132 height 10
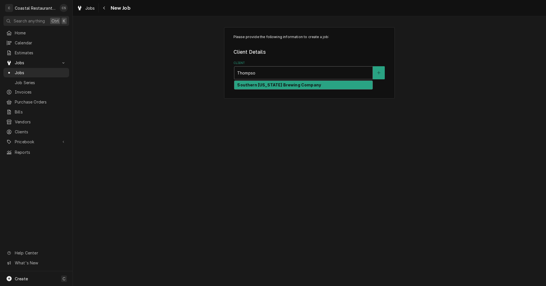
type input "[PERSON_NAME]"
click at [256, 84] on strong "Southern [US_STATE] Brewing Company" at bounding box center [279, 84] width 84 height 5
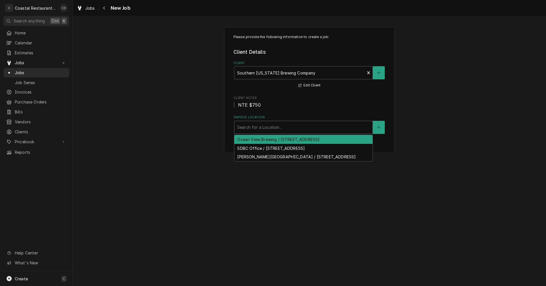
click at [257, 126] on div "Service Location" at bounding box center [303, 127] width 132 height 10
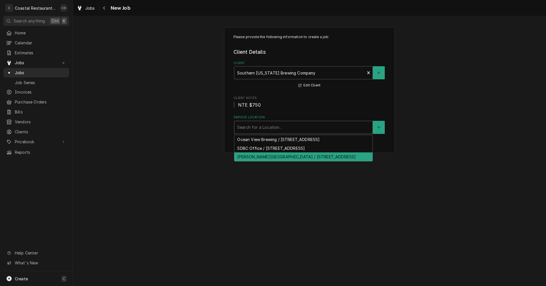
click at [259, 158] on div "Thompson Island / 30133 Veterans Way, Rehoboth Beach, DE 19971" at bounding box center [303, 156] width 138 height 9
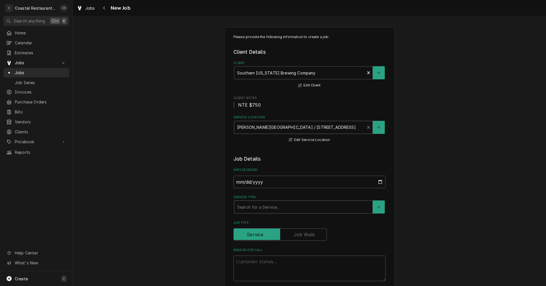
click at [255, 207] on div "Service Type" at bounding box center [303, 207] width 132 height 10
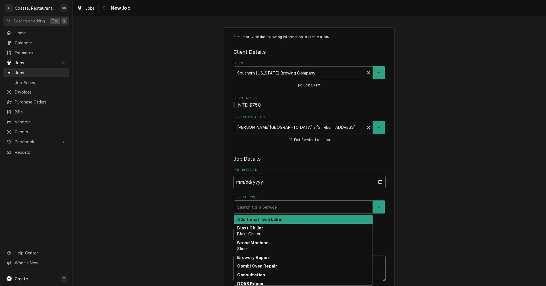
type textarea "x"
type input "O"
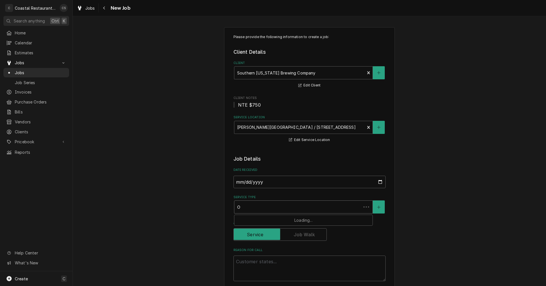
type textarea "x"
type input "Ov"
type textarea "x"
type input "Ove"
type textarea "x"
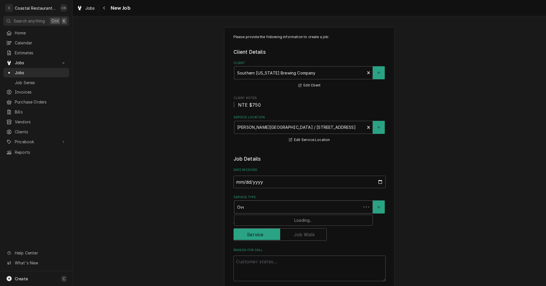
type input "Oven"
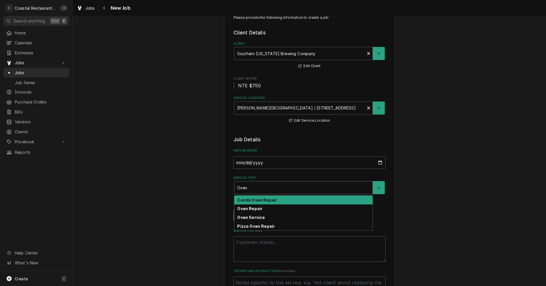
scroll to position [28, 0]
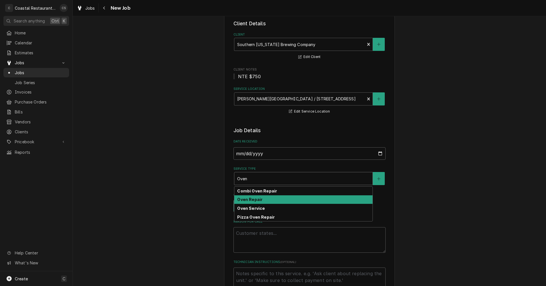
click at [275, 200] on div "Oven Repair" at bounding box center [303, 199] width 138 height 9
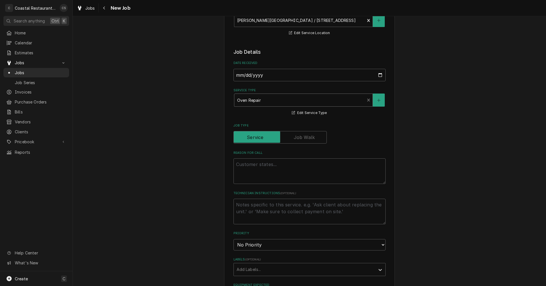
scroll to position [114, 0]
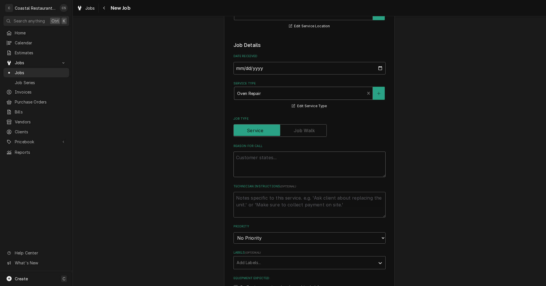
click at [274, 161] on textarea "Reason For Call" at bounding box center [309, 164] width 152 height 26
click at [244, 157] on textarea "Reason For Call" at bounding box center [309, 164] width 152 height 26
paste textarea "Work Order ID: 14300"
type textarea "x"
type textarea "Work Order ID: 14300"
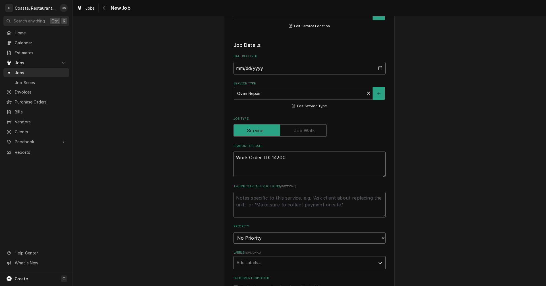
type textarea "x"
type textarea "Work Order ID: 14300"
type textarea "x"
type textarea "Work Order ID: 14300"
click at [298, 158] on textarea "Work Order ID: 14300" at bounding box center [309, 164] width 152 height 26
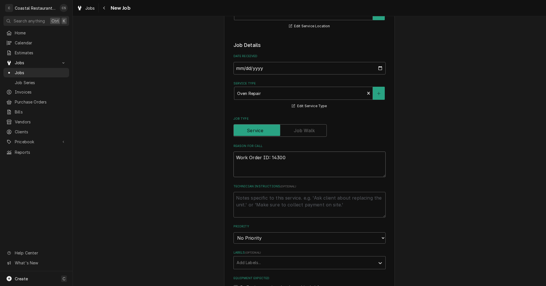
paste textarea "the right oven is not working. kept tripping the gfi outlet. tried a different …"
type textarea "x"
type textarea "Work Order ID: 14300 the right oven is not working. kept tripping the gfi outle…"
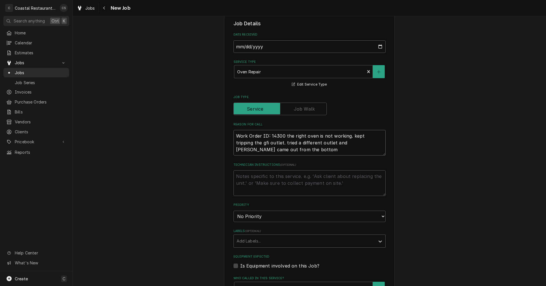
type textarea "x"
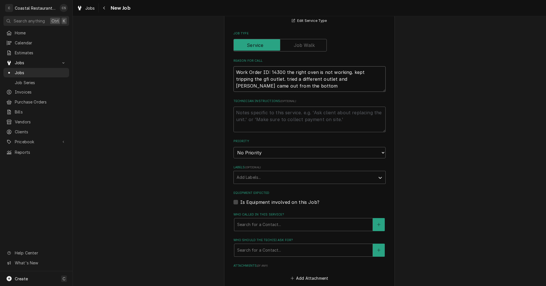
scroll to position [256, 0]
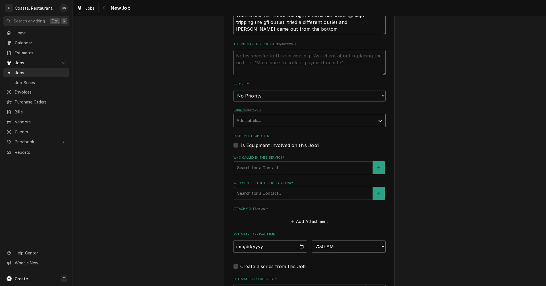
type textarea "Work Order ID: 14300 the right oven is not working. kept tripping the gfi outle…"
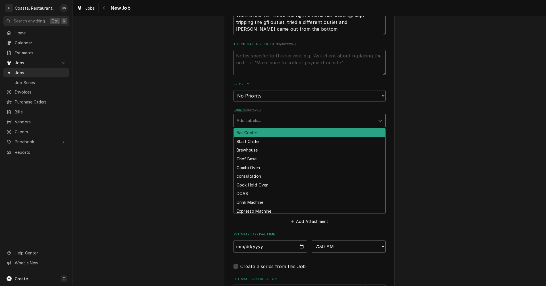
click at [250, 123] on div "Labels" at bounding box center [304, 120] width 136 height 10
type input "Oven"
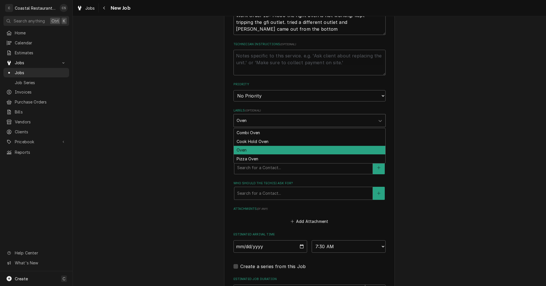
click at [244, 148] on div "Oven" at bounding box center [309, 150] width 151 height 9
type textarea "x"
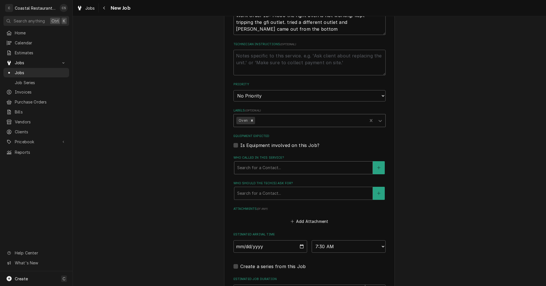
click at [254, 171] on div "Who called in this service?" at bounding box center [303, 168] width 132 height 10
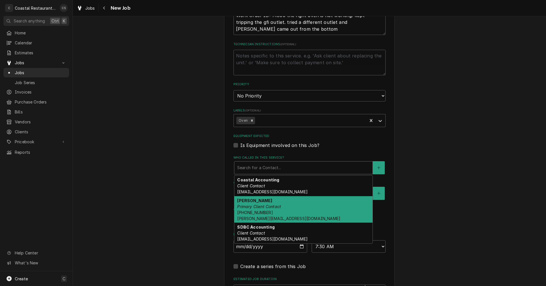
click at [254, 207] on em "Primary Client Contact" at bounding box center [259, 206] width 44 height 5
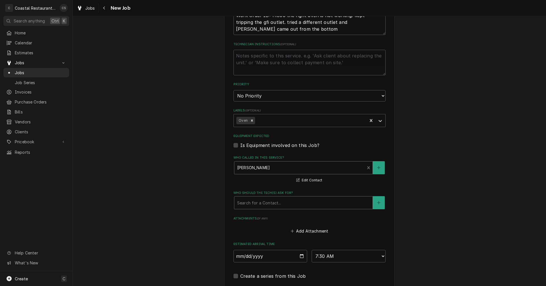
click at [255, 203] on div "Who should the tech(s) ask for?" at bounding box center [303, 203] width 132 height 10
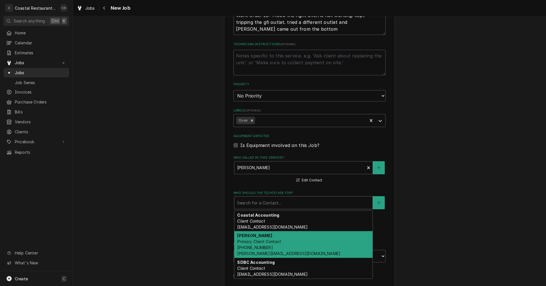
click at [257, 245] on span "(302) 569-8638 Kris@southerndelawarebrewing.com" at bounding box center [288, 250] width 103 height 11
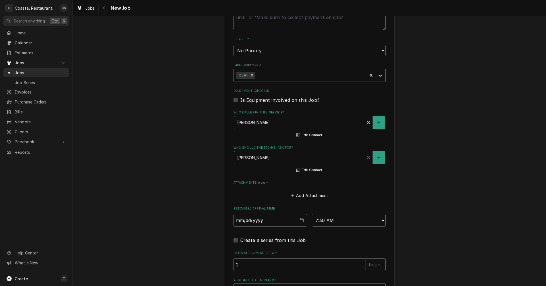
scroll to position [361, 0]
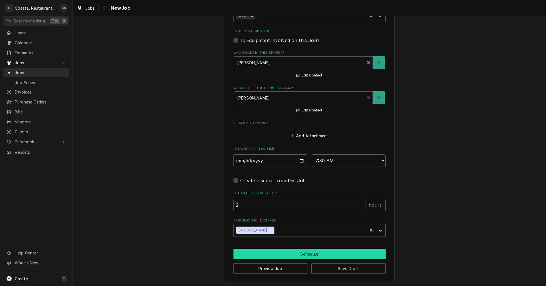
click at [294, 254] on button "Schedule" at bounding box center [309, 254] width 152 height 11
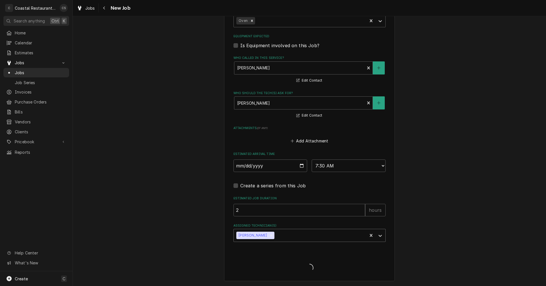
type textarea "x"
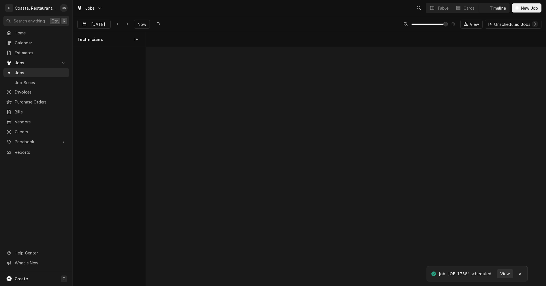
scroll to position [0, 7929]
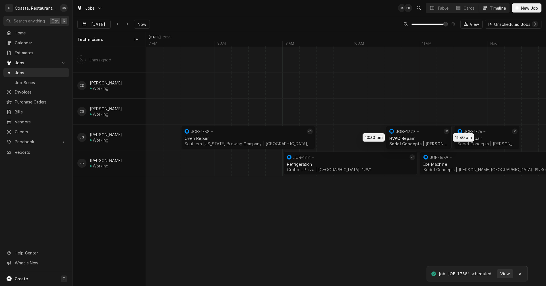
drag, startPoint x: 415, startPoint y: 135, endPoint x: 411, endPoint y: 135, distance: 4.8
click at [408, 135] on div "7:30 AM 9:30 AM JOB-1738 JG Oven Repair Southern [US_STATE] Brewing Company | […" at bounding box center [346, 166] width 400 height 239
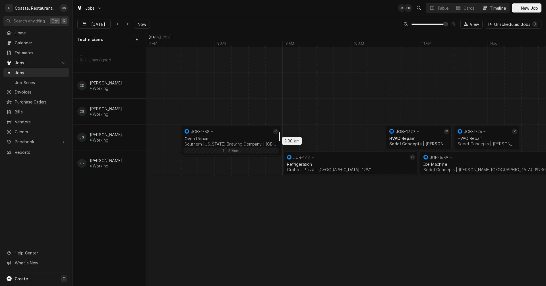
drag, startPoint x: 313, startPoint y: 137, endPoint x: 280, endPoint y: 140, distance: 33.1
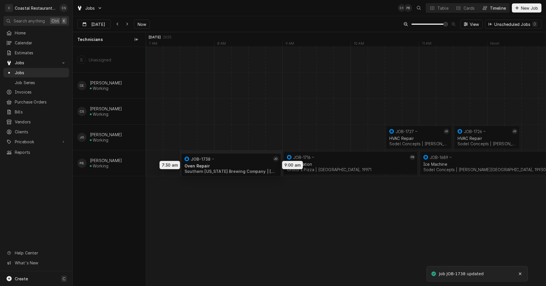
drag, startPoint x: 234, startPoint y: 136, endPoint x: 234, endPoint y: 164, distance: 27.6
click at [234, 164] on div "7:30 AM 9:00 AM JOB-1738 JG Oven Repair Southern [US_STATE] Brewing Company | […" at bounding box center [346, 166] width 400 height 239
click at [439, 9] on div "Table" at bounding box center [442, 8] width 11 height 6
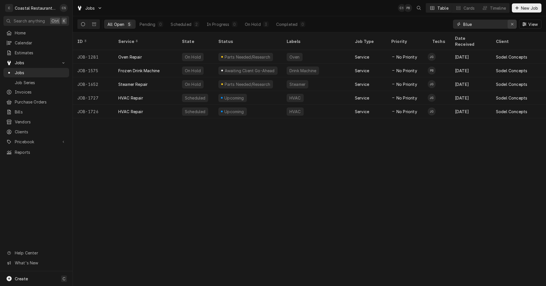
click at [512, 24] on icon "Erase input" at bounding box center [511, 24] width 3 height 4
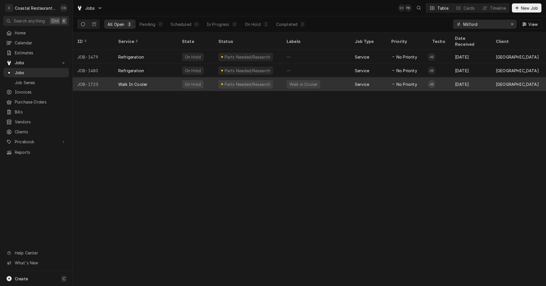
type input "Milford"
click at [158, 77] on div "Walk In Cooler" at bounding box center [146, 84] width 64 height 14
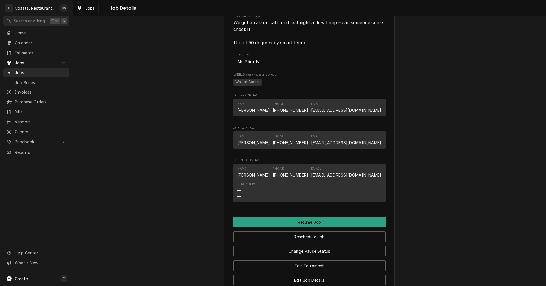
scroll to position [455, 0]
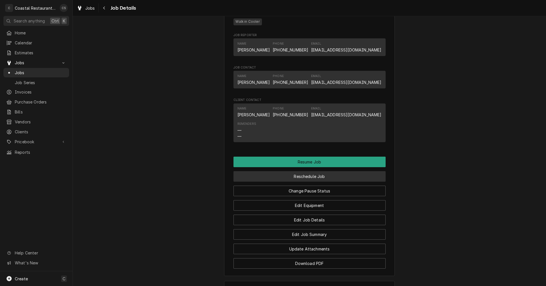
click at [303, 182] on button "Reschedule Job" at bounding box center [309, 176] width 152 height 11
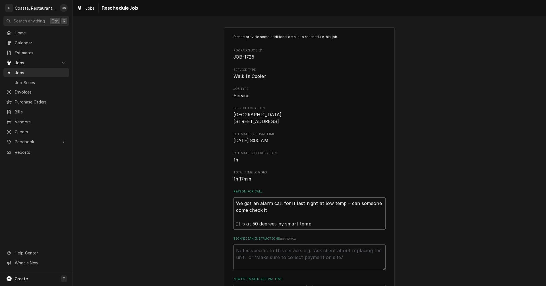
scroll to position [114, 0]
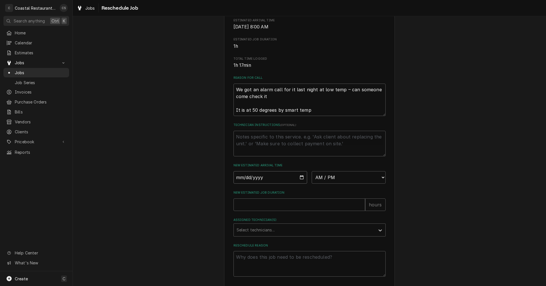
click at [302, 184] on input "Date" at bounding box center [270, 177] width 74 height 13
type input "[DATE]"
type textarea "x"
click at [325, 184] on select "AM / PM 6:00 AM 6:15 AM 6:30 AM 6:45 AM 7:00 AM 7:15 AM 7:30 AM 7:45 AM 8:00 AM…" at bounding box center [348, 177] width 74 height 13
select select "08:00:00"
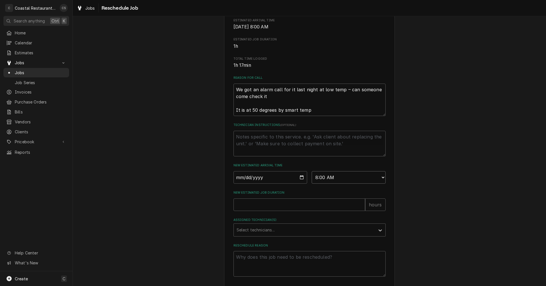
click at [311, 178] on select "AM / PM 6:00 AM 6:15 AM 6:30 AM 6:45 AM 7:00 AM 7:15 AM 7:30 AM 7:45 AM 8:00 AM…" at bounding box center [348, 177] width 74 height 13
click at [270, 211] on input "New Estimated Job Duration" at bounding box center [299, 204] width 132 height 13
type textarea "x"
type input "1"
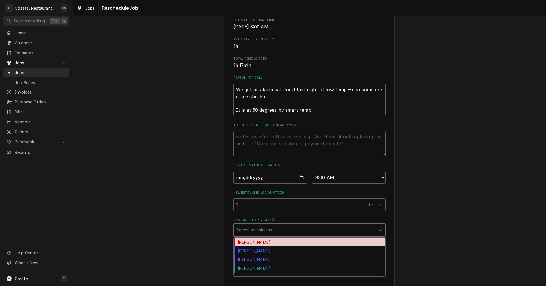
click at [265, 235] on div "Assigned Technician(s)" at bounding box center [304, 230] width 136 height 10
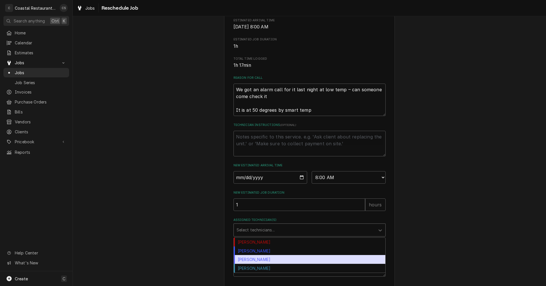
click at [262, 264] on div "[PERSON_NAME]" at bounding box center [309, 259] width 151 height 9
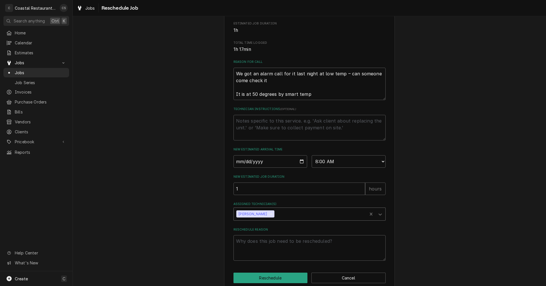
scroll to position [146, 0]
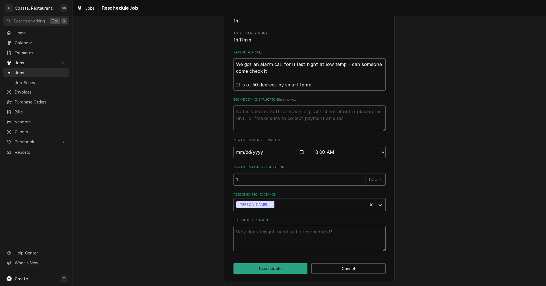
click at [261, 234] on textarea "Reschedule Reason" at bounding box center [309, 239] width 152 height 26
type textarea "x"
type textarea "P"
type textarea "x"
type textarea "Pa"
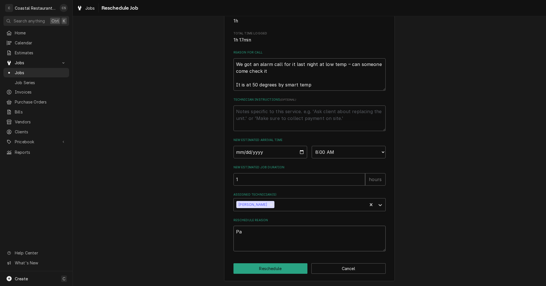
type textarea "x"
type textarea "Par"
type textarea "x"
type textarea "Part"
type textarea "x"
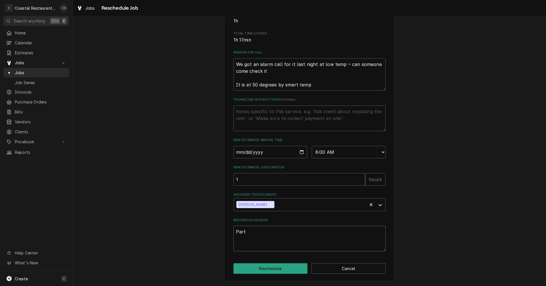
type textarea "Parts"
type textarea "x"
type textarea "Parts"
type textarea "x"
type textarea "Parts a"
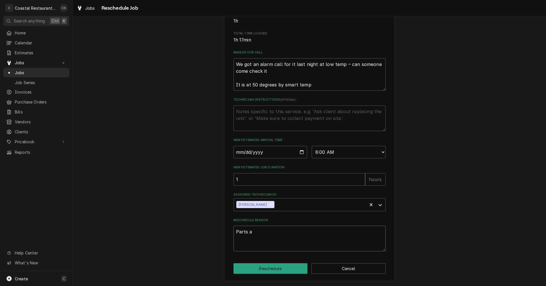
type textarea "x"
type textarea "Parts ar"
type textarea "x"
type textarea "Parts arr"
type textarea "x"
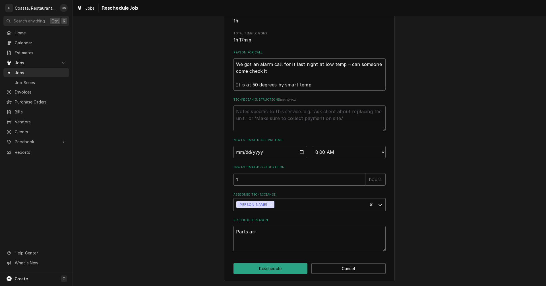
type textarea "Parts arri"
type textarea "x"
type textarea "Parts arriv"
type textarea "x"
type textarea "Parts arrive"
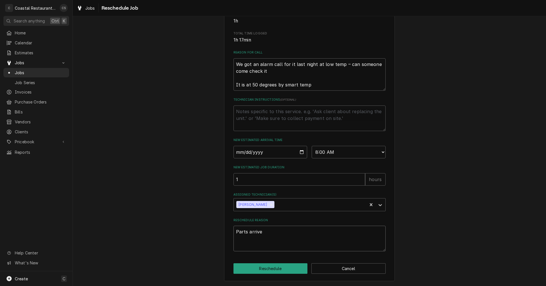
type textarea "x"
type textarea "Parts arrived"
click at [266, 270] on button "Reschedule" at bounding box center [270, 268] width 74 height 11
click at [274, 269] on button "Reschedule" at bounding box center [270, 268] width 74 height 11
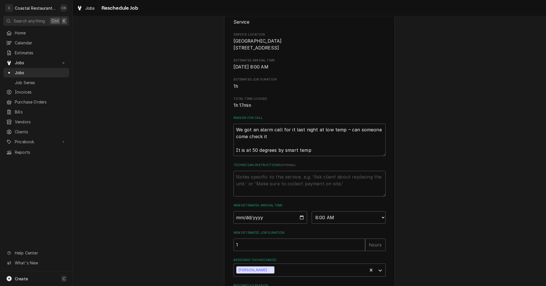
type textarea "x"
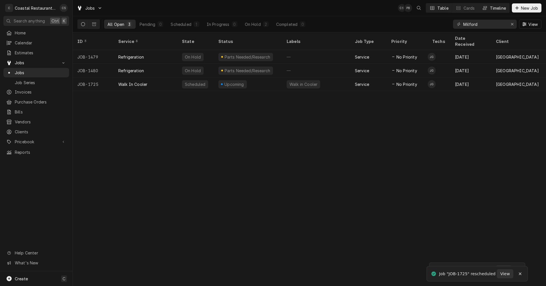
click at [495, 8] on div "Timeline" at bounding box center [498, 8] width 16 height 6
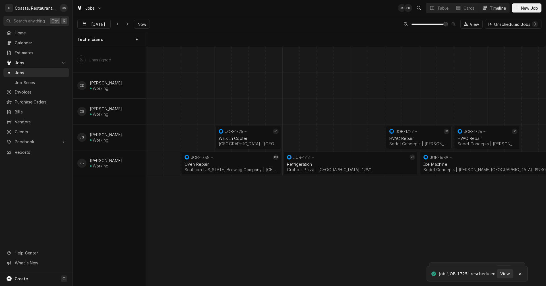
scroll to position [0, 7929]
click at [442, 7] on div "Table" at bounding box center [442, 8] width 11 height 6
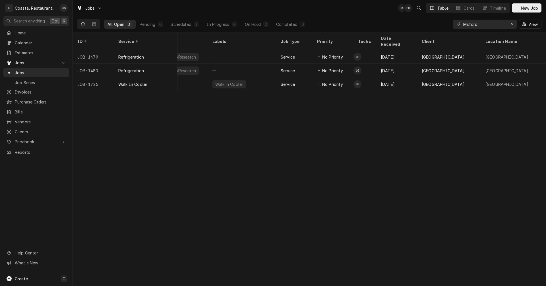
scroll to position [0, 76]
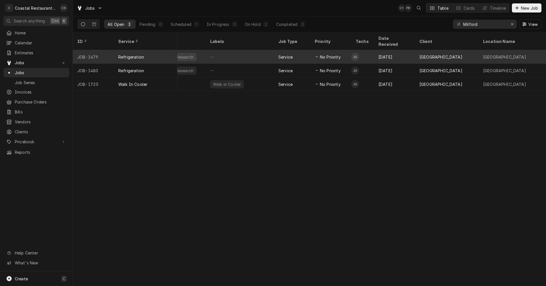
click at [396, 50] on div "[DATE]" at bounding box center [394, 57] width 41 height 14
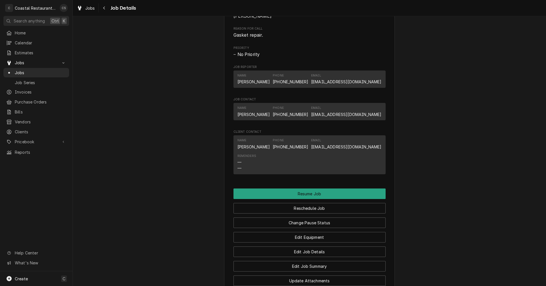
scroll to position [398, 0]
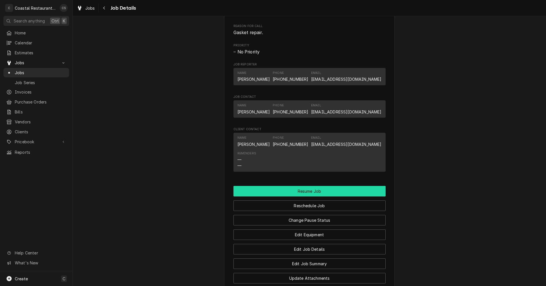
click at [307, 196] on button "Resume Job" at bounding box center [309, 191] width 152 height 11
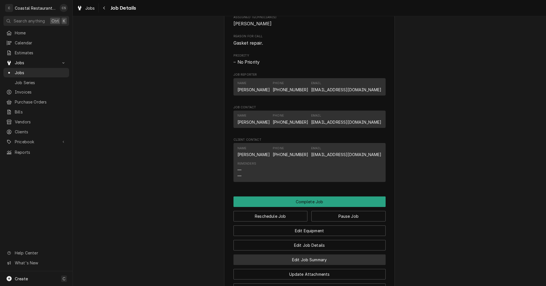
scroll to position [450, 0]
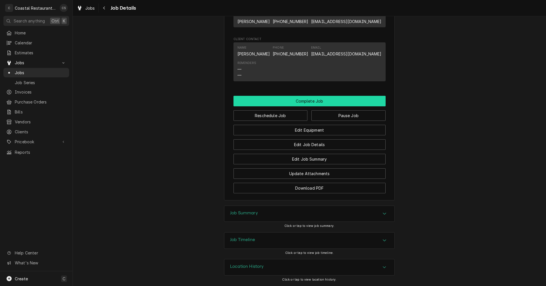
click at [306, 100] on button "Complete Job" at bounding box center [309, 101] width 152 height 11
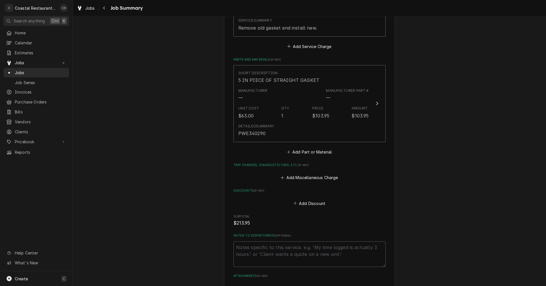
scroll to position [271, 0]
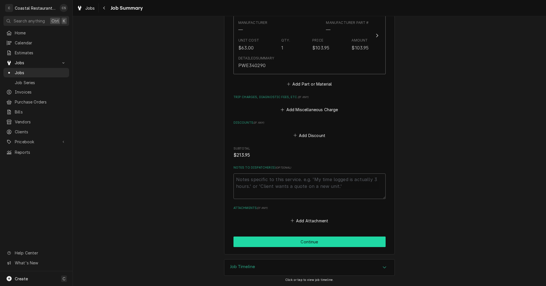
click at [310, 243] on button "Continue" at bounding box center [309, 241] width 152 height 11
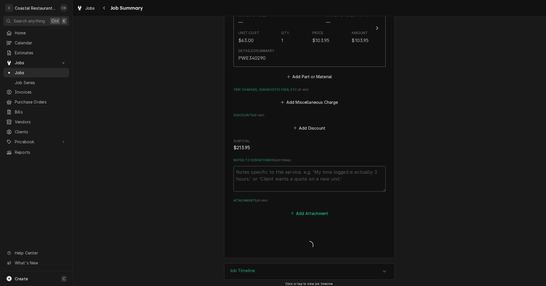
type textarea "x"
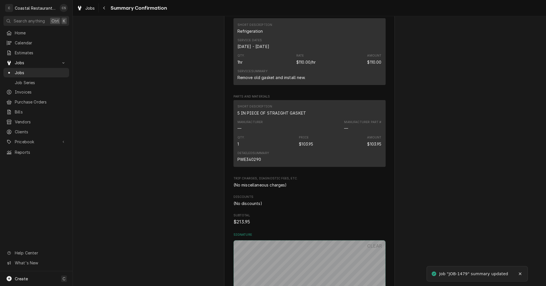
scroll to position [278, 0]
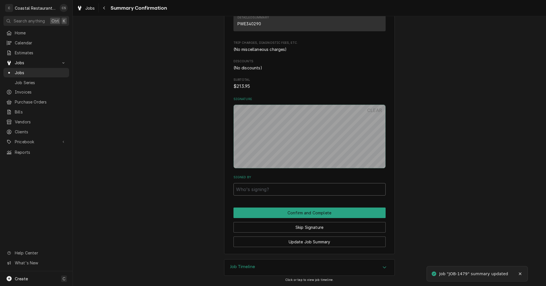
click at [268, 189] on input "Signed By" at bounding box center [309, 189] width 152 height 13
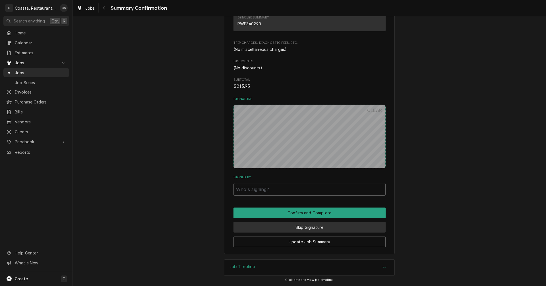
click at [293, 228] on button "Skip Signature" at bounding box center [309, 227] width 152 height 11
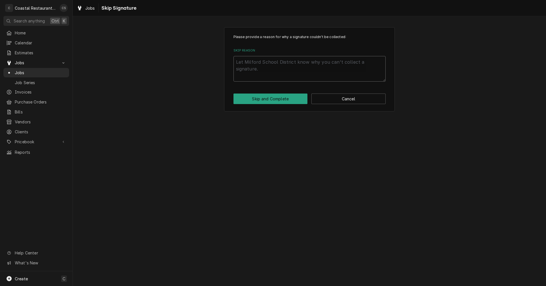
click at [265, 70] on textarea "Skip Reason" at bounding box center [309, 69] width 152 height 26
type textarea "x"
type textarea "N"
type textarea "x"
type textarea "No"
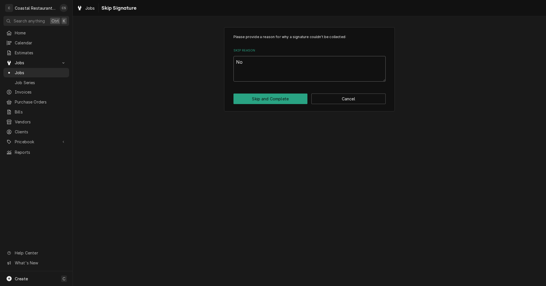
type textarea "x"
type textarea "Not"
type textarea "x"
type textarea "Not"
type textarea "x"
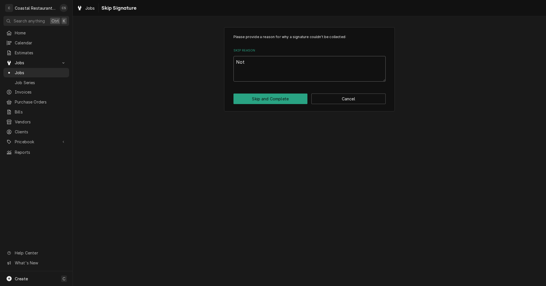
type textarea "Not o"
type textarea "x"
type textarea "Not on"
type textarea "x"
type textarea "Not on"
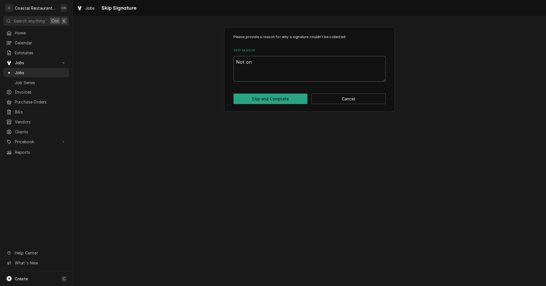
type textarea "x"
type textarea "Not on s"
type textarea "x"
type textarea "Not on si"
type textarea "x"
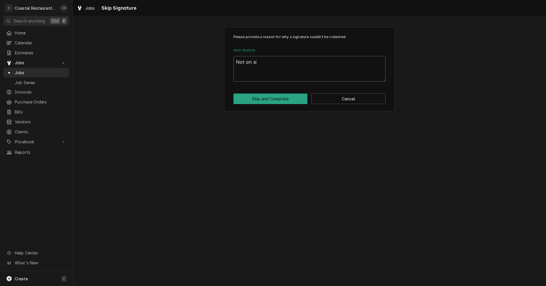
type textarea "Not on sit"
type textarea "x"
type textarea "Not on site"
type textarea "x"
type textarea "Not on site"
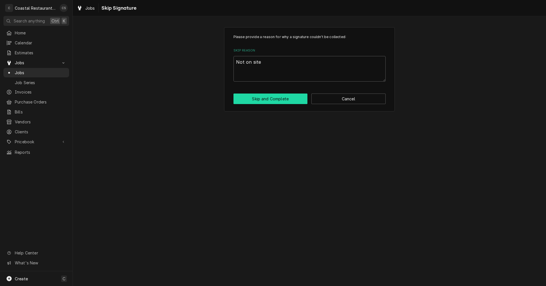
click at [267, 98] on button "Skip and Complete" at bounding box center [270, 98] width 74 height 11
type textarea "x"
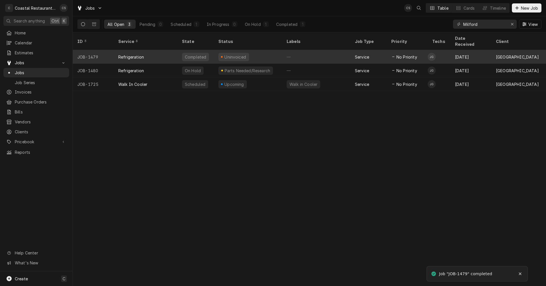
click at [246, 50] on div "Uninvoiced" at bounding box center [248, 57] width 68 height 14
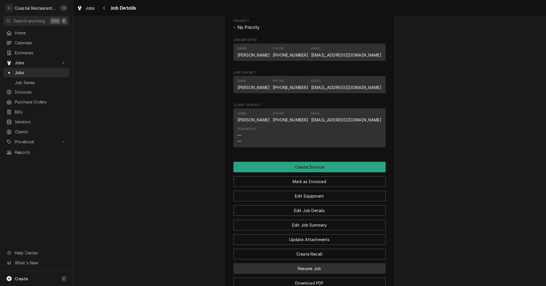
scroll to position [426, 0]
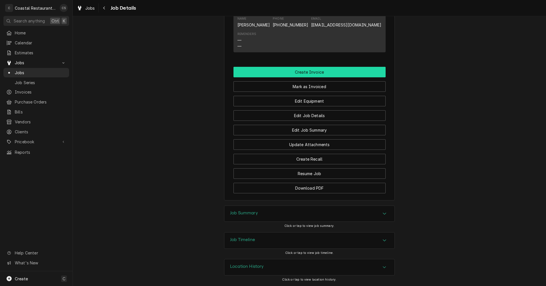
click at [312, 73] on button "Create Invoice" at bounding box center [309, 72] width 152 height 11
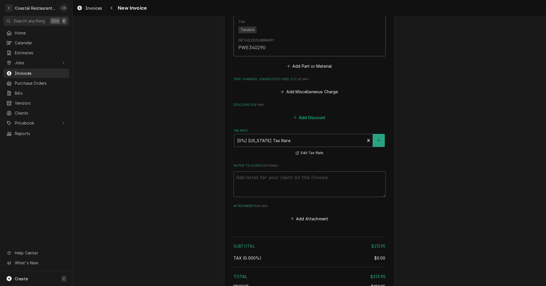
scroll to position [573, 0]
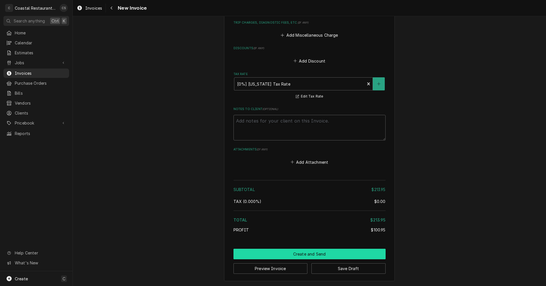
click at [301, 252] on button "Create and Send" at bounding box center [309, 254] width 152 height 11
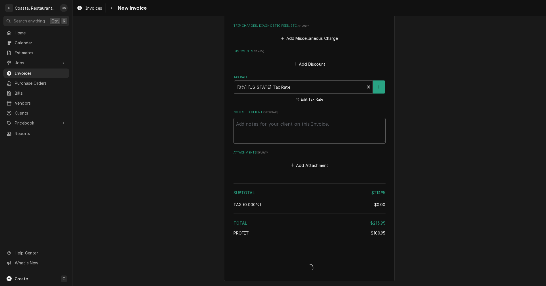
type textarea "x"
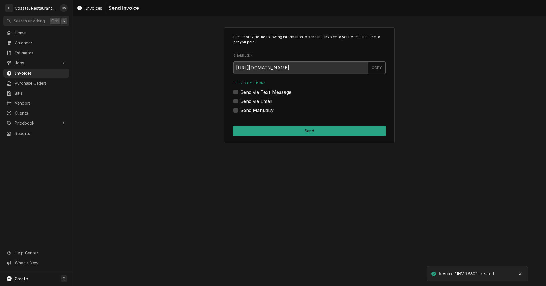
click at [240, 99] on label "Send via Email" at bounding box center [256, 101] width 32 height 7
click at [240, 99] on input "Send via Email" at bounding box center [316, 104] width 152 height 13
checkbox input "true"
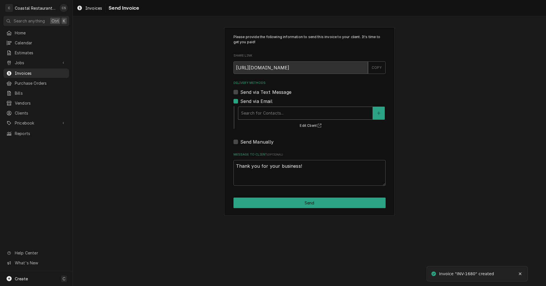
click at [256, 113] on div "Delivery Methods" at bounding box center [305, 113] width 128 height 10
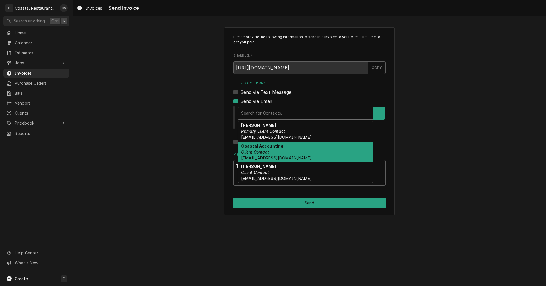
click at [257, 151] on em "Client Contact" at bounding box center [255, 151] width 28 height 5
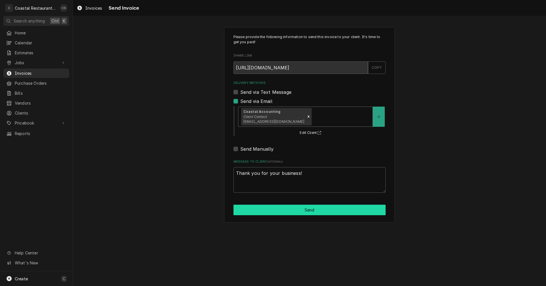
click at [302, 212] on button "Send" at bounding box center [309, 210] width 152 height 11
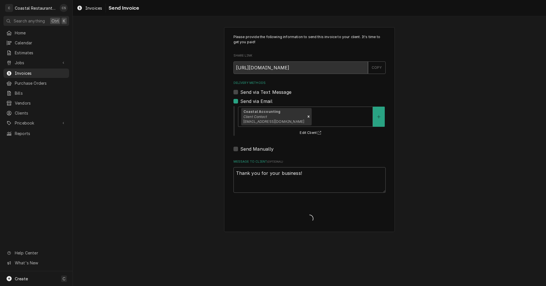
type textarea "x"
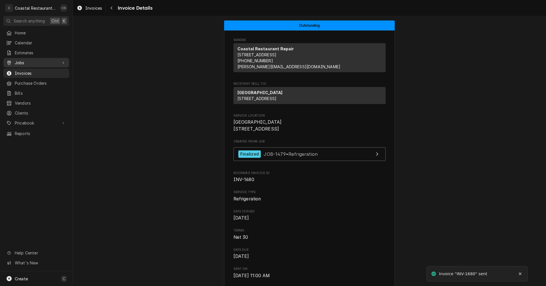
click at [44, 60] on span "Jobs" at bounding box center [36, 63] width 43 height 6
click at [37, 69] on div "Jobs" at bounding box center [36, 72] width 63 height 7
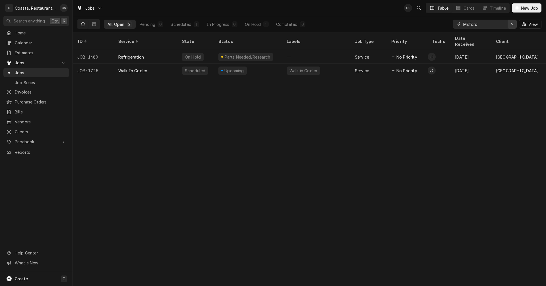
click at [511, 22] on icon "Erase input" at bounding box center [511, 24] width 3 height 4
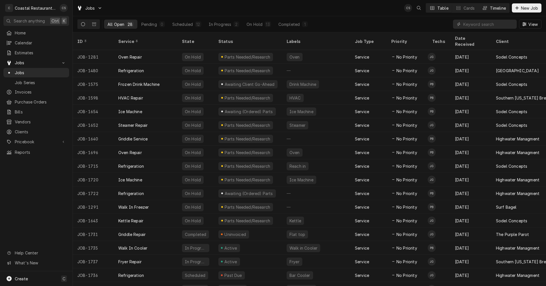
click at [494, 7] on div "Timeline" at bounding box center [498, 8] width 16 height 6
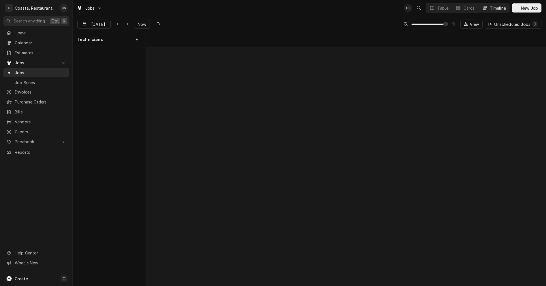
scroll to position [0, 7929]
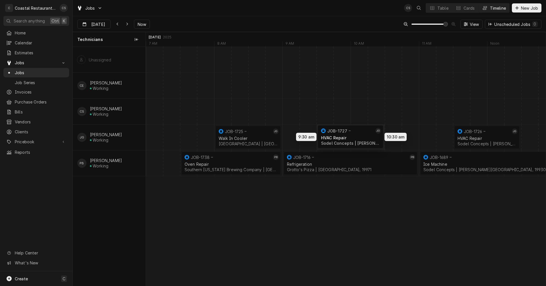
drag, startPoint x: 411, startPoint y: 136, endPoint x: 340, endPoint y: 135, distance: 71.1
click at [340, 135] on div "8:00 AM 9:00 AM JOB-1725 JG Walk In Cooler Milford School District | Milford, 1…" at bounding box center [346, 166] width 400 height 239
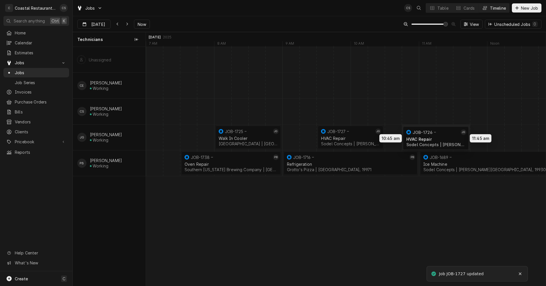
drag, startPoint x: 475, startPoint y: 134, endPoint x: 445, endPoint y: 135, distance: 29.8
click at [445, 135] on div "8:00 AM 9:00 AM JOB-1725 JG Walk In Cooler Milford School District | Milford, 1…" at bounding box center [346, 166] width 400 height 239
drag, startPoint x: 279, startPoint y: 139, endPoint x: 308, endPoint y: 138, distance: 29.6
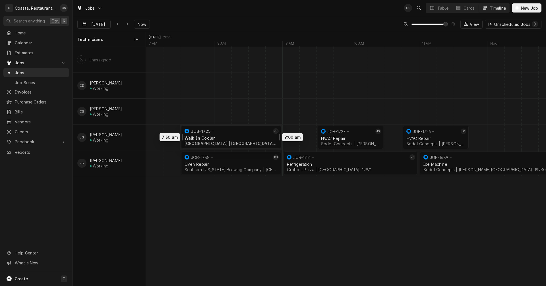
drag, startPoint x: 275, startPoint y: 134, endPoint x: 251, endPoint y: 134, distance: 24.4
click at [247, 134] on div "7:30 AM 9:00 AM JOB-1725 JG Walk In Cooler Milford School District | Milford, 1…" at bounding box center [346, 166] width 400 height 239
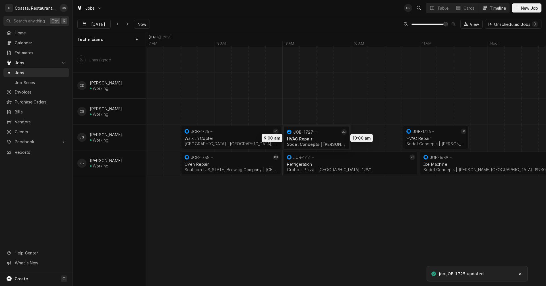
drag, startPoint x: 346, startPoint y: 135, endPoint x: 317, endPoint y: 136, distance: 29.6
click at [317, 136] on div "7:30 AM 9:00 AM JOB-1725 JG Walk In Cooler Milford School District | Milford, 1…" at bounding box center [346, 166] width 400 height 239
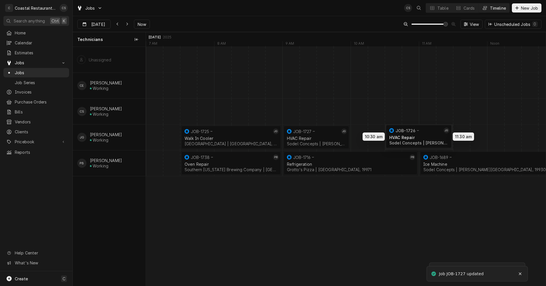
drag, startPoint x: 425, startPoint y: 137, endPoint x: 405, endPoint y: 136, distance: 19.9
click at [405, 136] on div "7:30 AM 9:00 AM JOB-1725 JG Walk In Cooler Milford School District | Milford, 1…" at bounding box center [346, 166] width 400 height 239
drag, startPoint x: 347, startPoint y: 136, endPoint x: 388, endPoint y: 137, distance: 40.9
drag, startPoint x: 450, startPoint y: 135, endPoint x: 494, endPoint y: 136, distance: 44.3
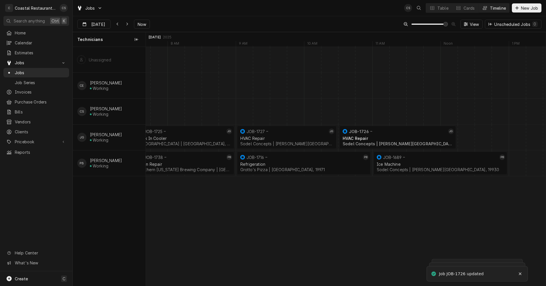
scroll to position [0, 7987]
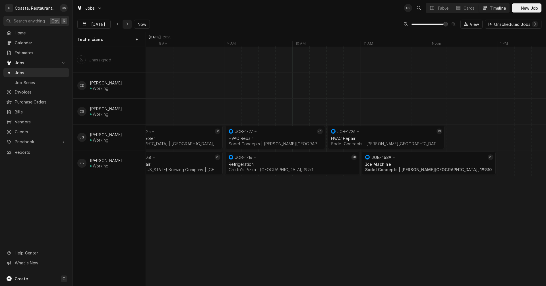
click at [126, 25] on icon "Dynamic Content Wrapper" at bounding box center [127, 24] width 3 height 4
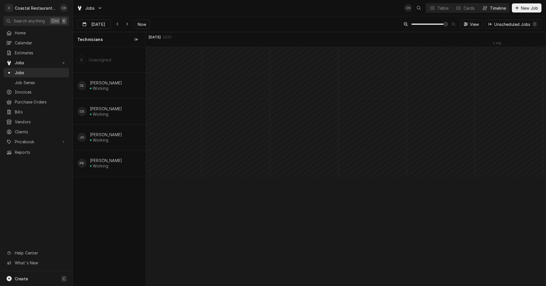
scroll to position [0, 9375]
type input "[DATE]"
click at [492, 7] on div "Timeline" at bounding box center [498, 8] width 16 height 6
click at [442, 9] on div "Table" at bounding box center [442, 8] width 11 height 6
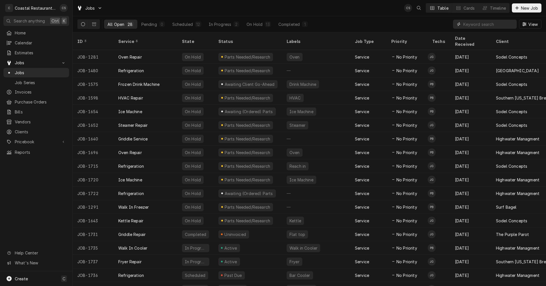
click at [476, 24] on input "Dynamic Content Wrapper" at bounding box center [488, 24] width 51 height 9
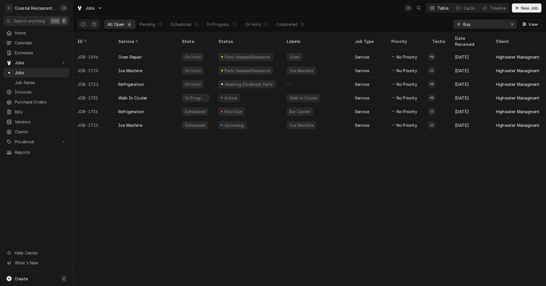
type input "Bay"
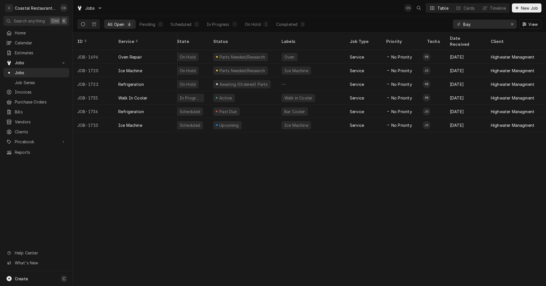
scroll to position [0, 0]
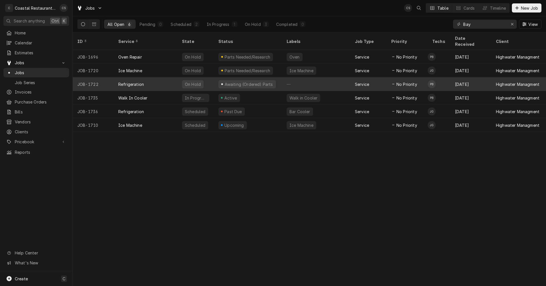
click at [151, 77] on div "Refrigeration" at bounding box center [146, 84] width 64 height 14
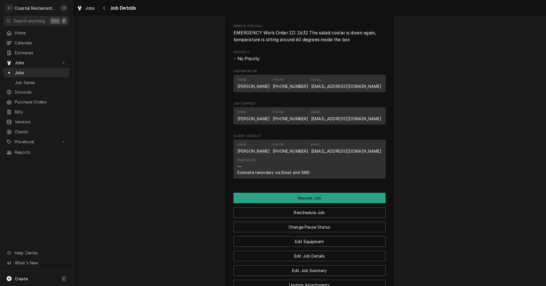
scroll to position [398, 0]
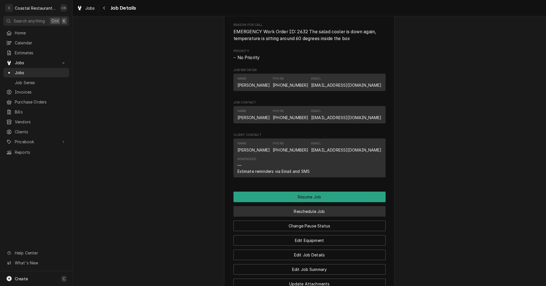
click at [304, 217] on button "Reschedule Job" at bounding box center [309, 211] width 152 height 11
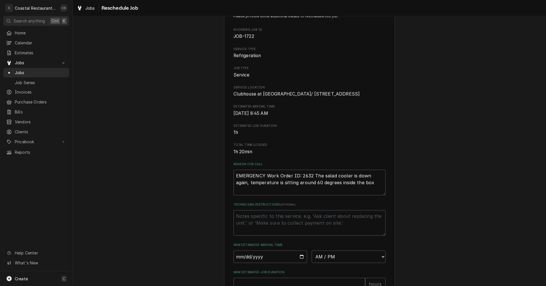
scroll to position [114, 0]
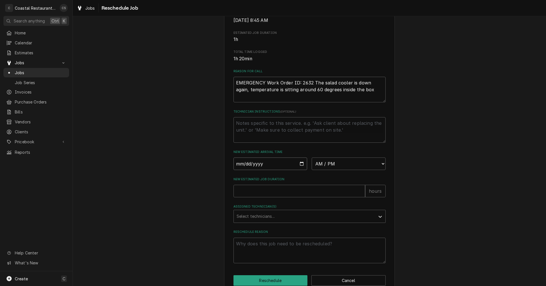
click at [299, 170] on input "Date" at bounding box center [270, 163] width 74 height 13
type textarea "x"
type input "[DATE]"
click at [320, 170] on select "AM / PM 6:00 AM 6:15 AM 6:30 AM 6:45 AM 7:00 AM 7:15 AM 7:30 AM 7:45 AM 8:00 AM…" at bounding box center [348, 163] width 74 height 13
select select "07:45:00"
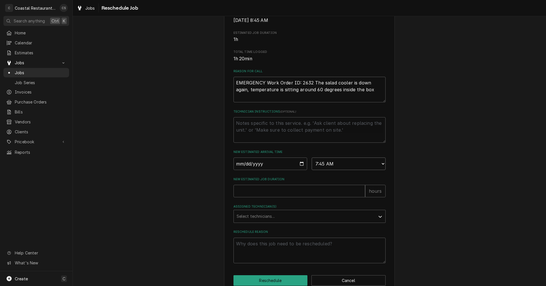
click at [311, 170] on select "AM / PM 6:00 AM 6:15 AM 6:30 AM 6:45 AM 7:00 AM 7:15 AM 7:30 AM 7:45 AM 8:00 AM…" at bounding box center [348, 163] width 74 height 13
click at [285, 197] on input "New Estimated Job Duration" at bounding box center [299, 191] width 132 height 13
type textarea "x"
type input "1"
click at [257, 221] on div "Assigned Technician(s)" at bounding box center [304, 216] width 136 height 10
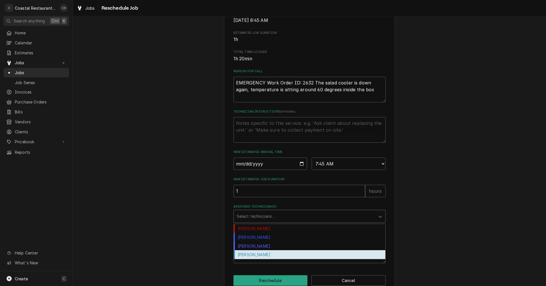
click at [255, 259] on div "[PERSON_NAME]" at bounding box center [309, 254] width 151 height 9
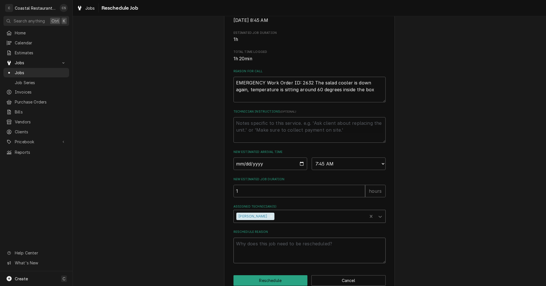
click at [259, 259] on textarea "Reschedule Reason" at bounding box center [309, 251] width 152 height 26
type textarea "x"
type textarea "P"
type textarea "x"
type textarea "Pa"
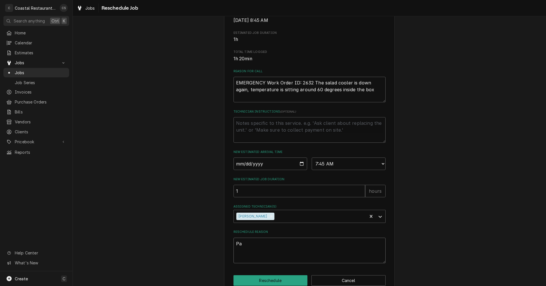
type textarea "x"
type textarea "Par"
type textarea "x"
type textarea "Part"
type textarea "x"
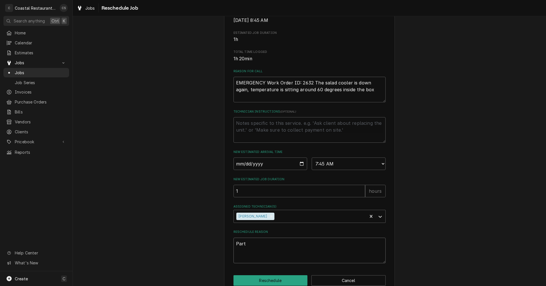
type textarea "Party"
type textarea "x"
type textarea "Partys"
type textarea "x"
type textarea "Partys"
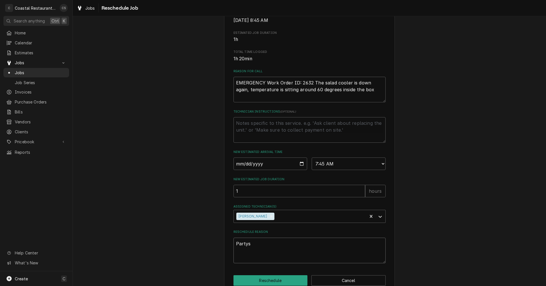
type textarea "x"
type textarea "Partys A"
type textarea "x"
type textarea "Partys"
type textarea "x"
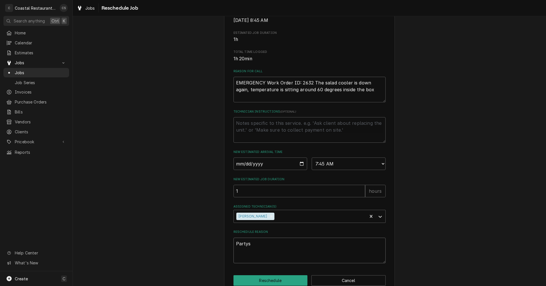
type textarea "Partys"
type textarea "x"
type textarea "Party"
type textarea "x"
type textarea "Part"
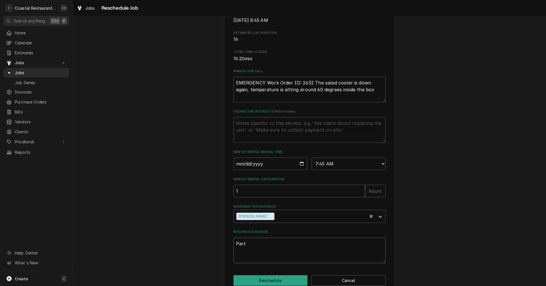
type textarea "x"
type textarea "Parts"
type textarea "x"
type textarea "Parts"
type textarea "x"
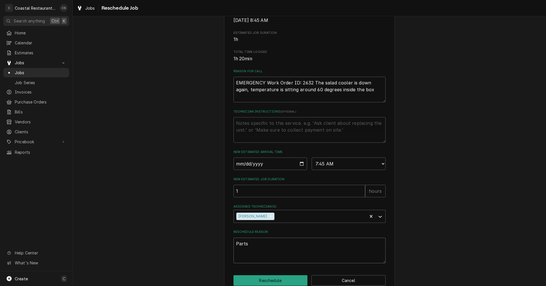
type textarea "Parts A"
type textarea "x"
type textarea "Parts Ar"
type textarea "x"
type textarea "Parts Arr"
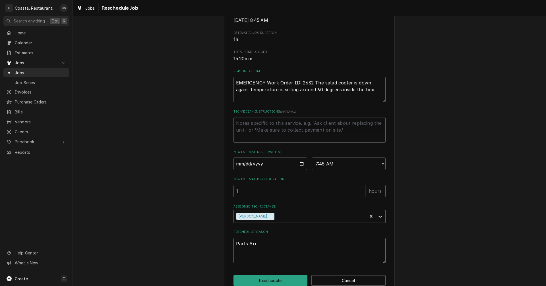
type textarea "x"
type textarea "Parts Arri"
type textarea "x"
type textarea "Parts [PERSON_NAME]"
type textarea "x"
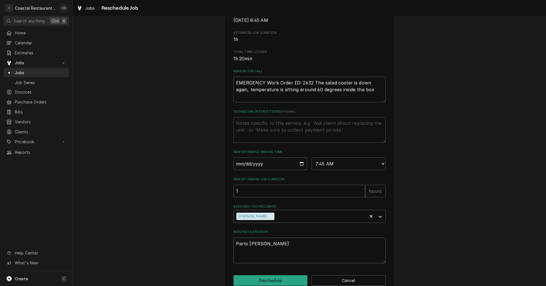
type textarea "Parts Arriev"
type textarea "x"
type textarea "Parts [PERSON_NAME]"
type textarea "x"
type textarea "Parts Arri"
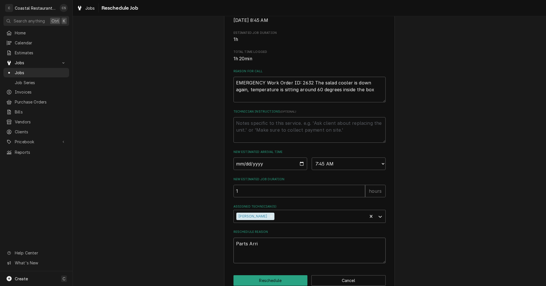
type textarea "x"
type textarea "Parts Arriv"
type textarea "x"
type textarea "Parts Arrive"
type textarea "x"
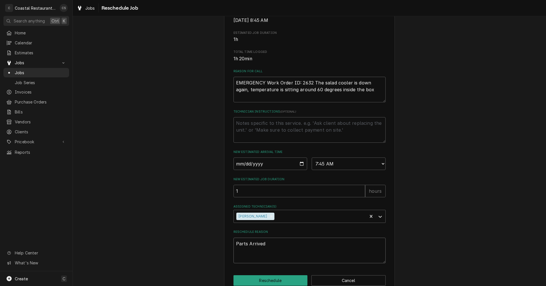
scroll to position [139, 0]
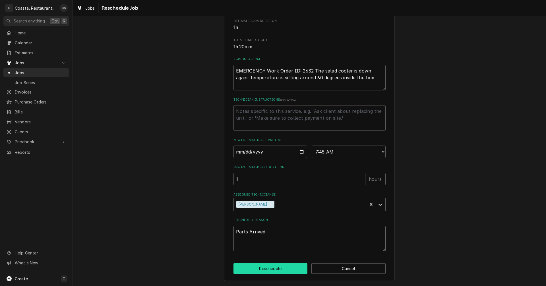
type textarea "Parts Arrived"
click at [280, 269] on button "Reschedule" at bounding box center [270, 268] width 74 height 11
type textarea "x"
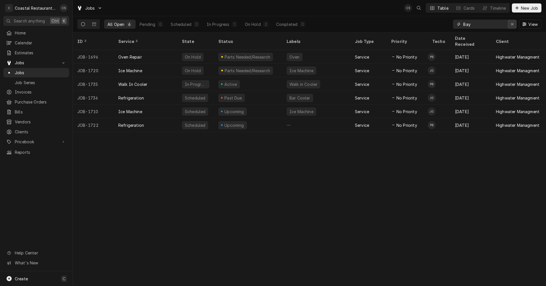
click at [512, 23] on icon "Erase input" at bounding box center [511, 24] width 3 height 4
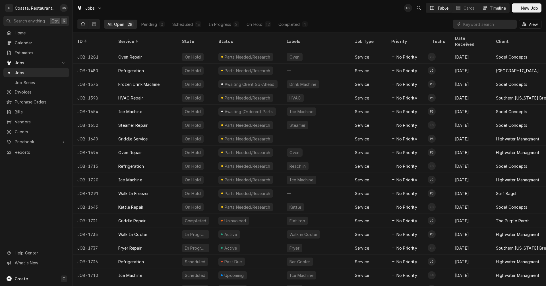
click at [490, 8] on div "Timeline" at bounding box center [498, 8] width 16 height 6
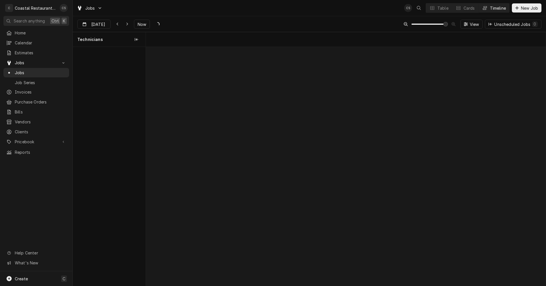
scroll to position [0, 7918]
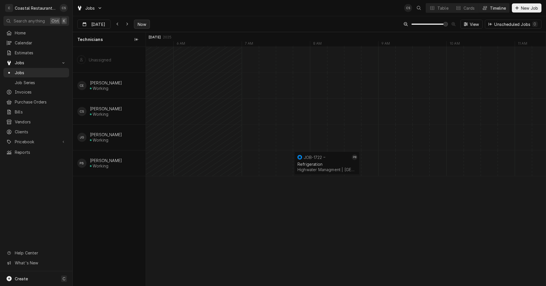
click at [141, 22] on span "Now" at bounding box center [141, 24] width 11 height 6
type input "Oct 8"
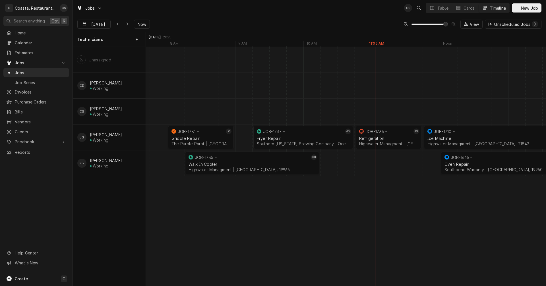
scroll to position [0, 4729]
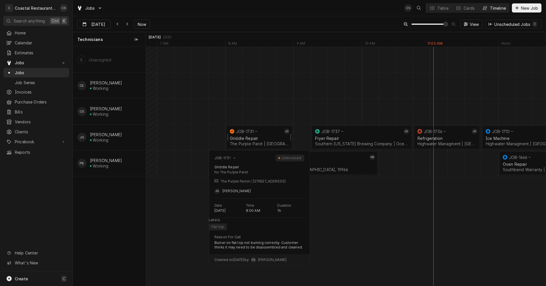
click at [255, 135] on div "Griddle Repair The Purple Parot | Rehoboth Beach, 19971" at bounding box center [258, 141] width 61 height 13
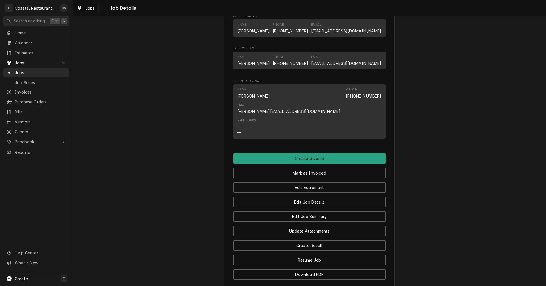
scroll to position [424, 0]
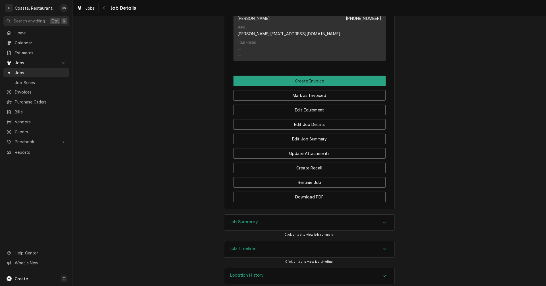
click at [252, 219] on h3 "Job Summary" at bounding box center [244, 221] width 28 height 5
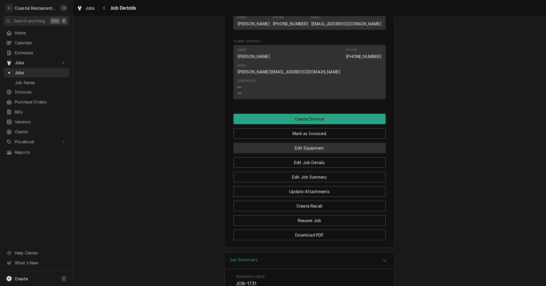
scroll to position [360, 0]
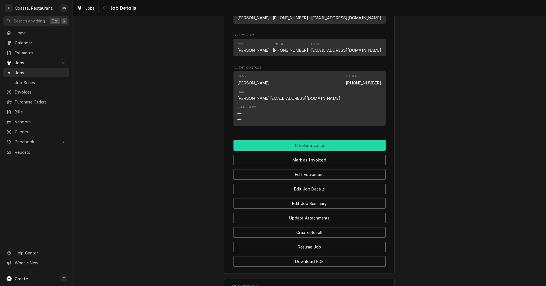
click at [310, 140] on button "Create Invoice" at bounding box center [309, 145] width 152 height 11
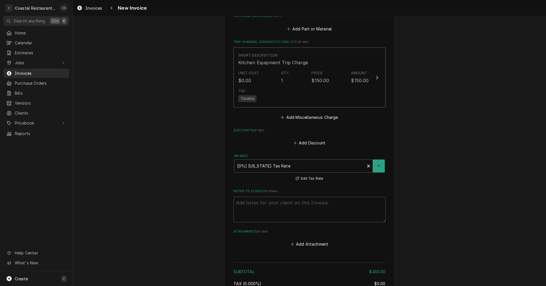
scroll to position [558, 0]
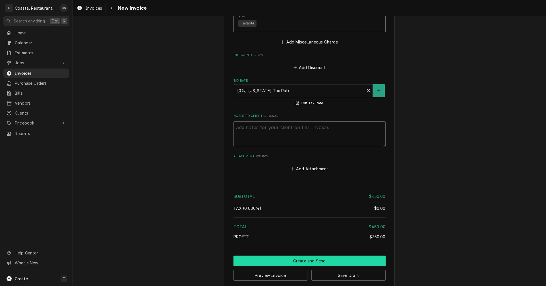
click at [309, 255] on button "Create and Send" at bounding box center [309, 260] width 152 height 11
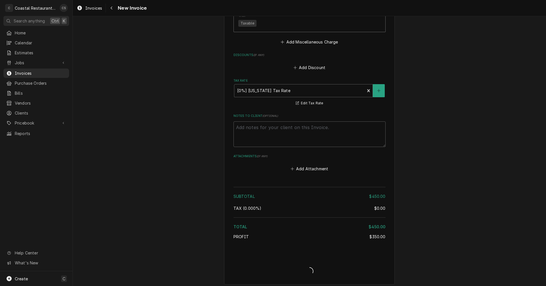
scroll to position [555, 0]
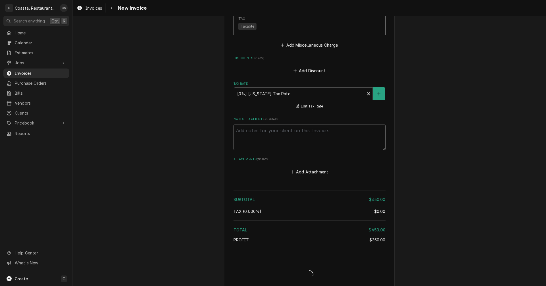
type textarea "x"
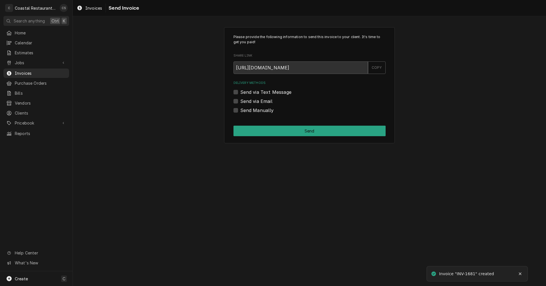
click at [240, 100] on label "Send via Email" at bounding box center [256, 101] width 32 height 7
click at [240, 100] on input "Send via Email" at bounding box center [316, 104] width 152 height 13
checkbox input "true"
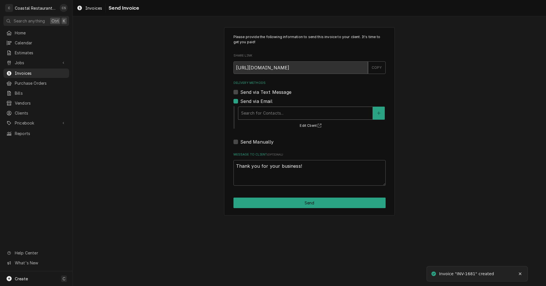
click at [254, 113] on div "Delivery Methods" at bounding box center [305, 113] width 128 height 10
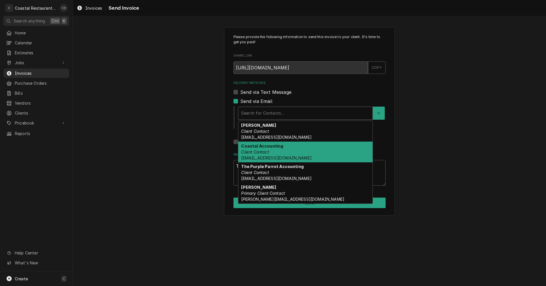
click at [266, 153] on em "Client Contact" at bounding box center [255, 151] width 28 height 5
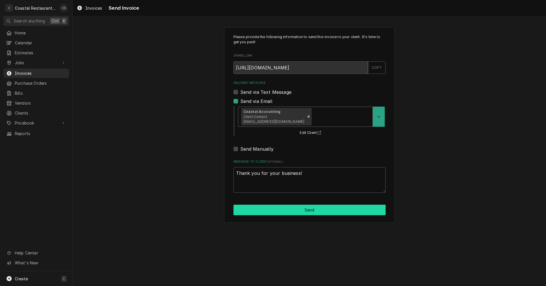
click at [281, 210] on button "Send" at bounding box center [309, 210] width 152 height 11
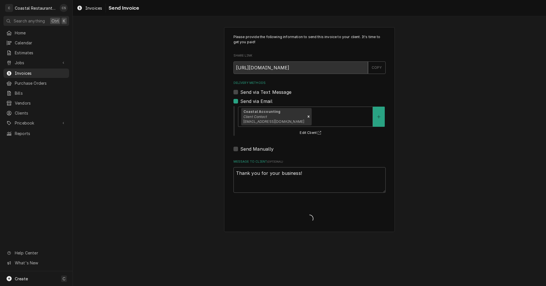
type textarea "x"
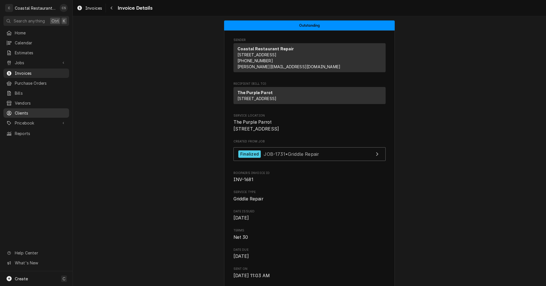
click at [30, 110] on span "Clients" at bounding box center [40, 113] width 51 height 6
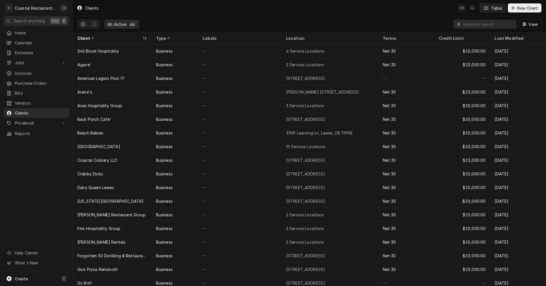
click at [477, 25] on input "Dynamic Content Wrapper" at bounding box center [488, 24] width 51 height 9
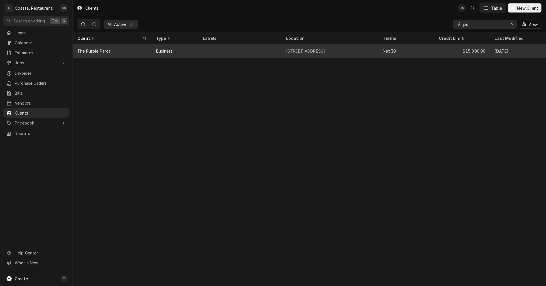
type input "pu"
click at [128, 51] on div "The Purple Parot" at bounding box center [112, 51] width 79 height 14
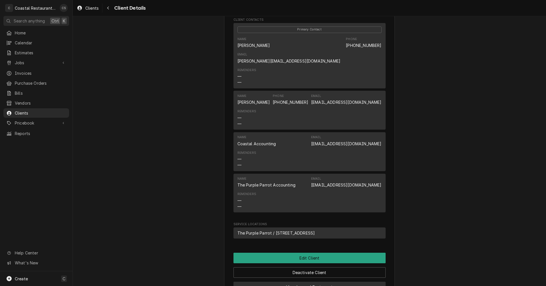
scroll to position [199, 0]
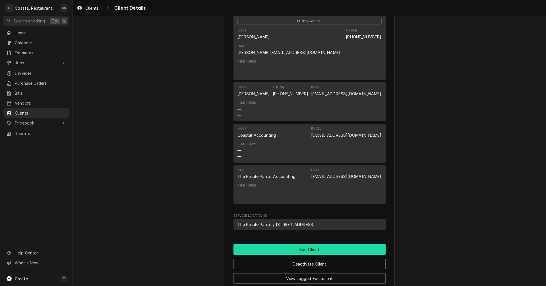
click at [297, 244] on button "Edit Client" at bounding box center [309, 249] width 152 height 11
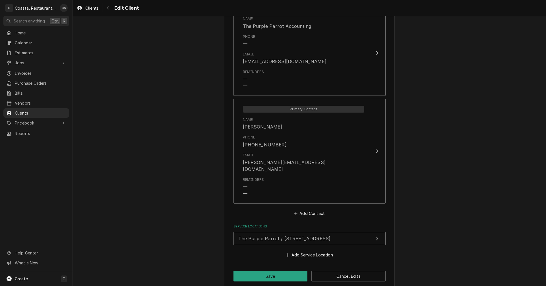
scroll to position [656, 0]
click at [304, 208] on button "Add Contact" at bounding box center [309, 212] width 33 height 8
type textarea "x"
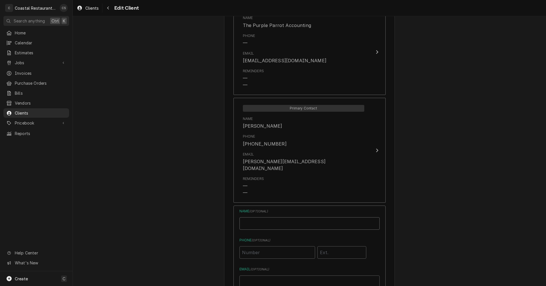
click at [273, 217] on input "Business Name" at bounding box center [309, 223] width 140 height 13
type input "[PERSON_NAME]"
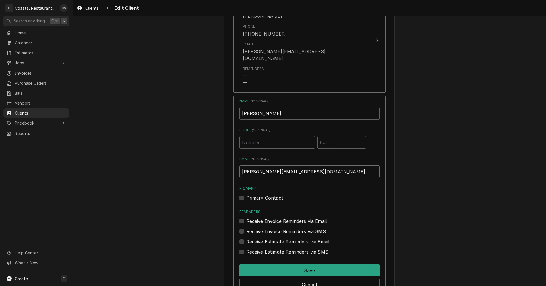
scroll to position [770, 0]
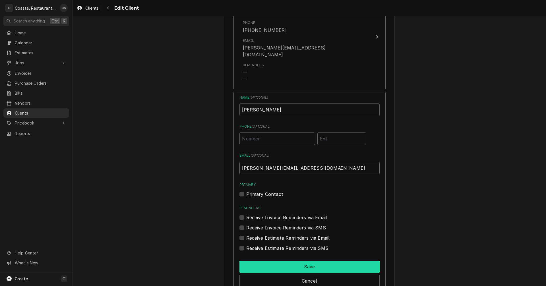
type input "[PERSON_NAME][EMAIL_ADDRESS][DOMAIN_NAME]"
click at [308, 261] on button "Save" at bounding box center [309, 267] width 140 height 12
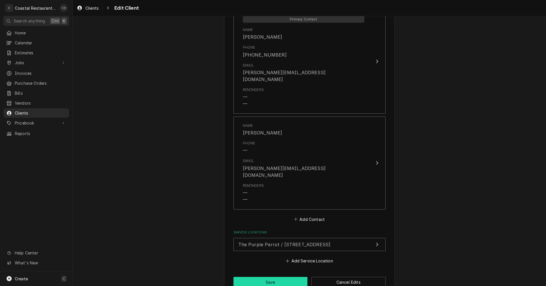
click at [280, 277] on button "Save" at bounding box center [270, 282] width 74 height 11
type textarea "x"
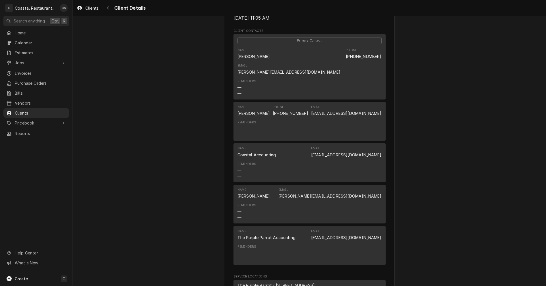
scroll to position [312, 0]
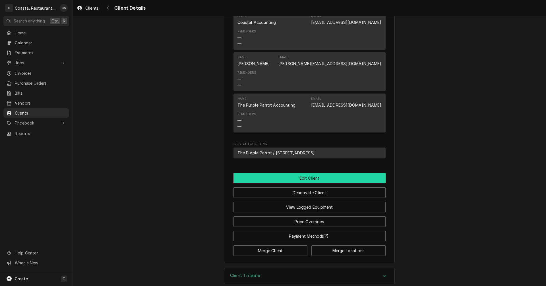
click at [308, 173] on button "Edit Client" at bounding box center [309, 178] width 152 height 11
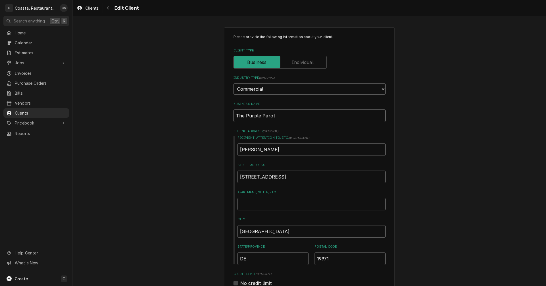
click at [265, 116] on input "The Purple Parot" at bounding box center [309, 115] width 152 height 13
type textarea "x"
click at [286, 115] on input "The Purple Parrot" at bounding box center [309, 115] width 152 height 13
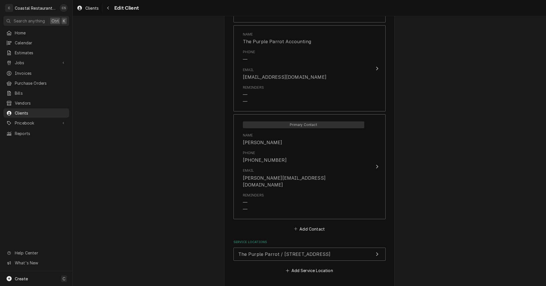
scroll to position [745, 0]
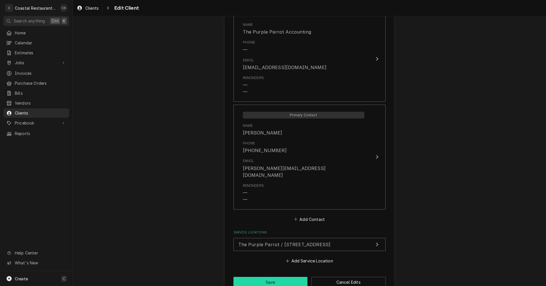
type input "The Purple Parrot"
click at [284, 277] on button "Save" at bounding box center [270, 282] width 74 height 11
type textarea "x"
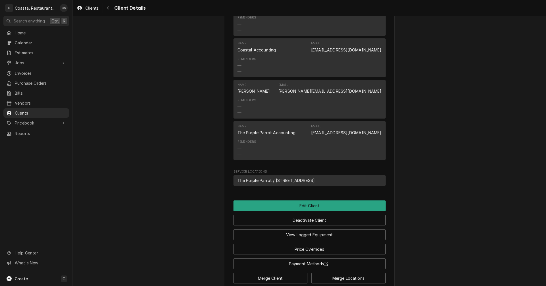
scroll to position [171, 0]
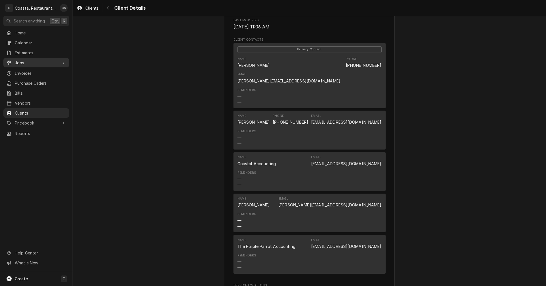
click at [38, 60] on span "Jobs" at bounding box center [36, 63] width 43 height 6
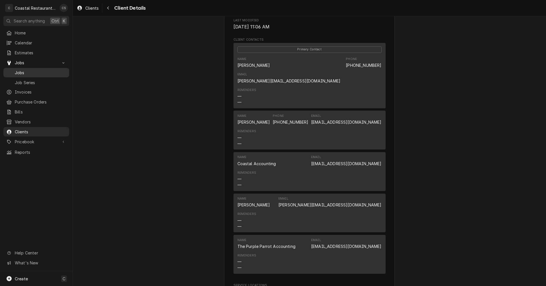
click at [32, 74] on link "Jobs" at bounding box center [36, 72] width 66 height 9
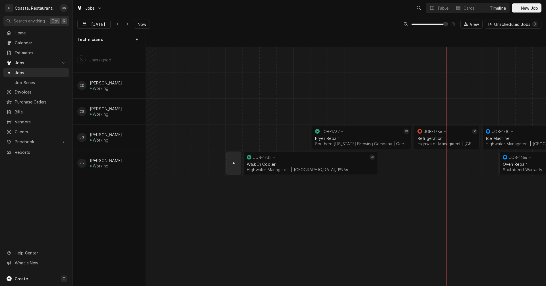
scroll to position [0, 7918]
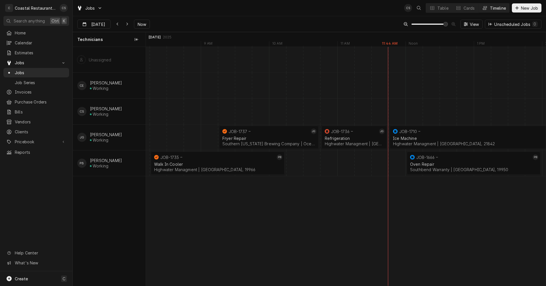
scroll to position [0, 8022]
